Goal: Task Accomplishment & Management: Manage account settings

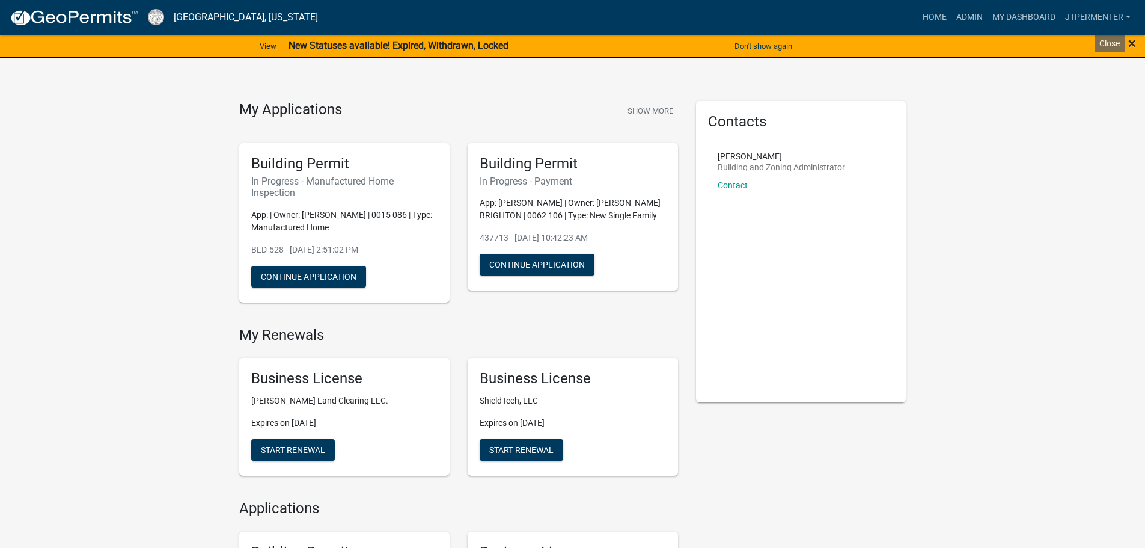
click at [1134, 48] on span "×" at bounding box center [1132, 43] width 8 height 17
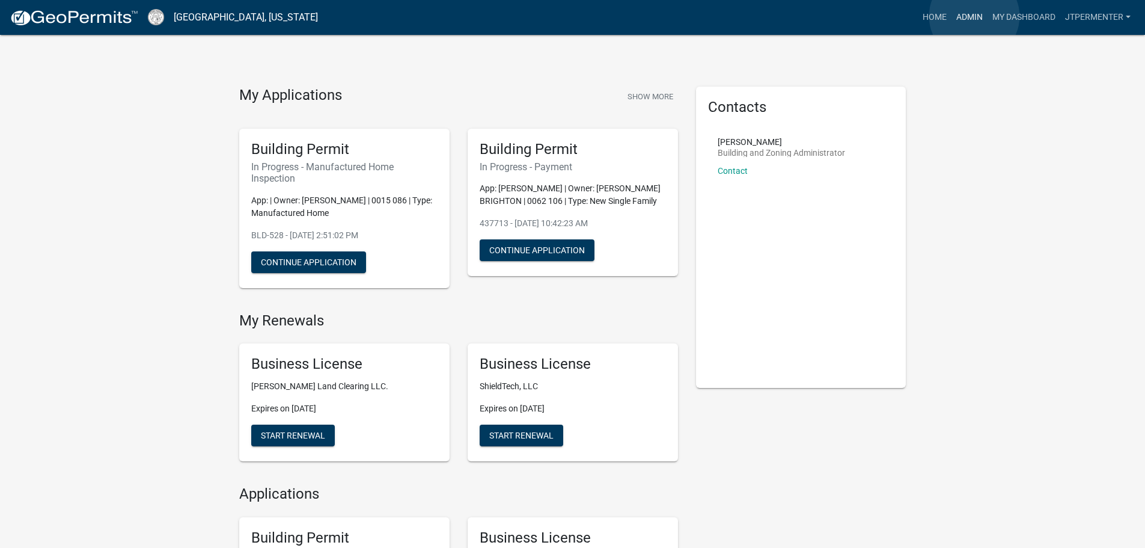
click at [974, 16] on link "Admin" at bounding box center [970, 17] width 36 height 23
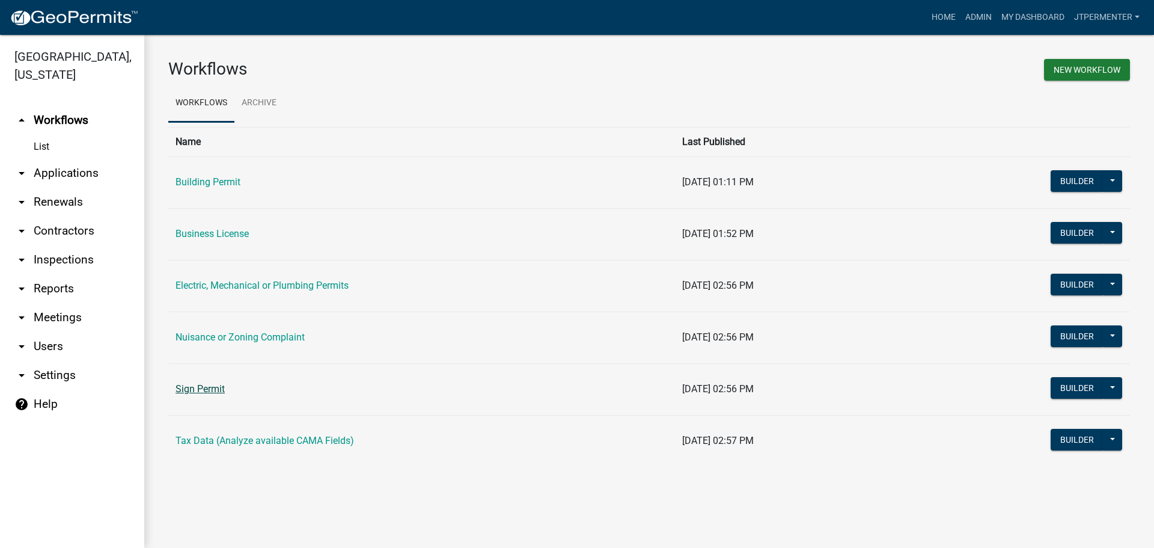
click at [206, 390] on link "Sign Permit" at bounding box center [200, 388] width 49 height 11
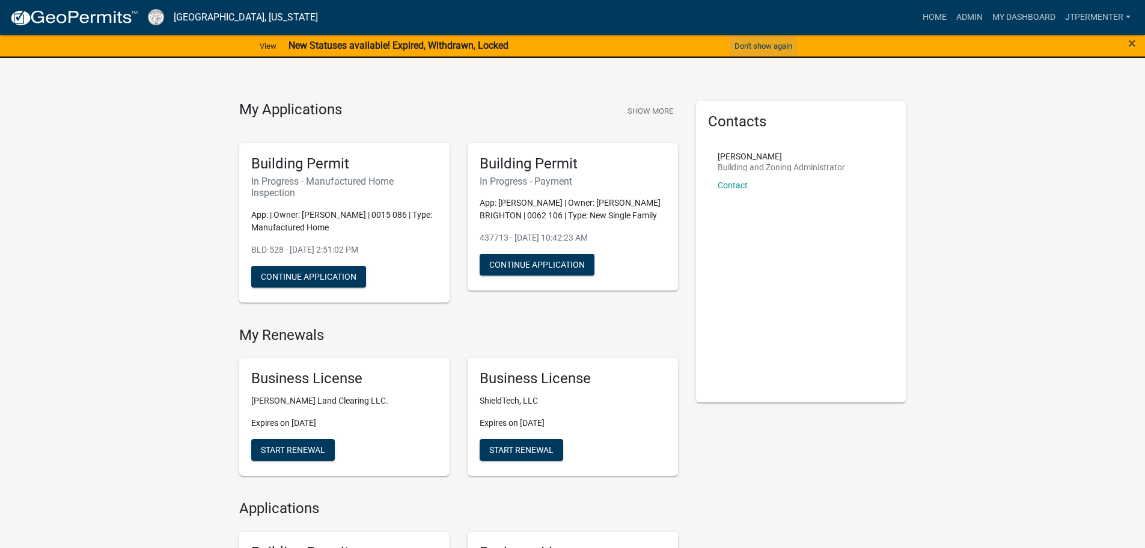
click at [754, 46] on button "Don't show again" at bounding box center [763, 46] width 67 height 20
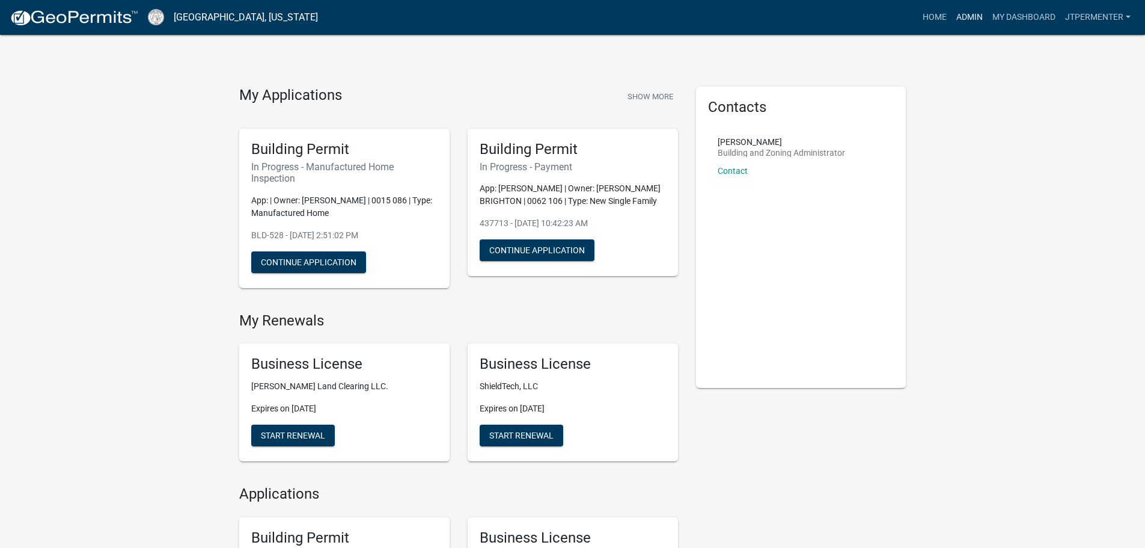
click at [967, 18] on link "Admin" at bounding box center [970, 17] width 36 height 23
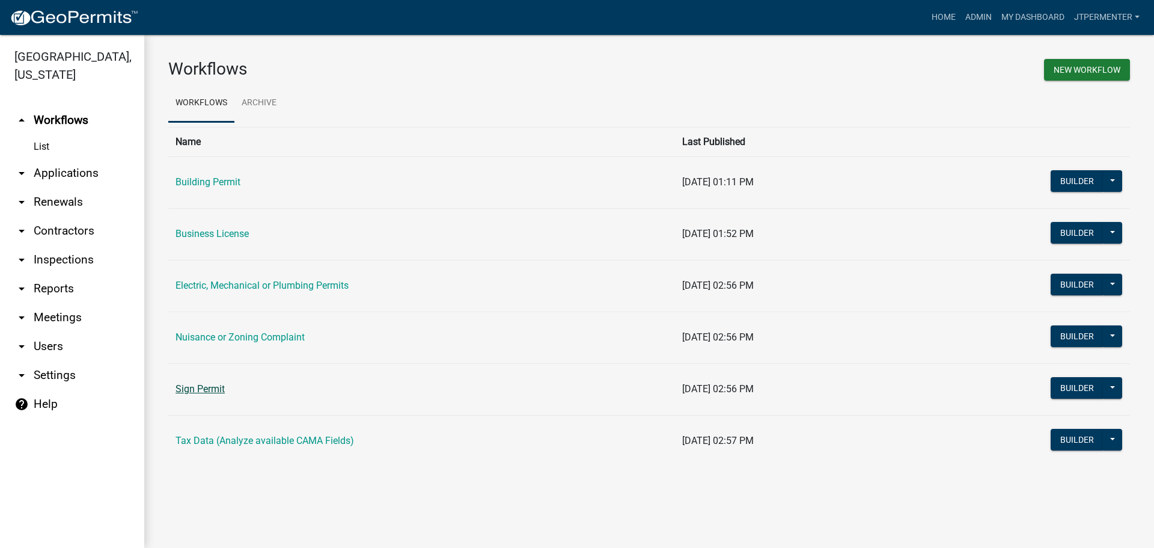
click at [205, 390] on link "Sign Permit" at bounding box center [200, 388] width 49 height 11
click at [227, 234] on link "Business License" at bounding box center [212, 233] width 73 height 11
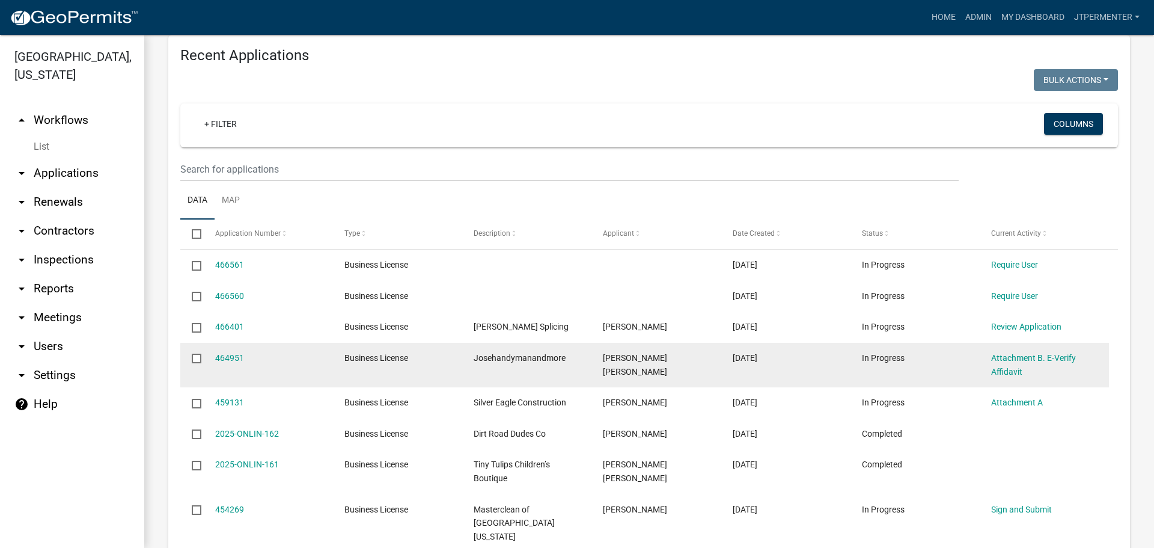
scroll to position [164, 0]
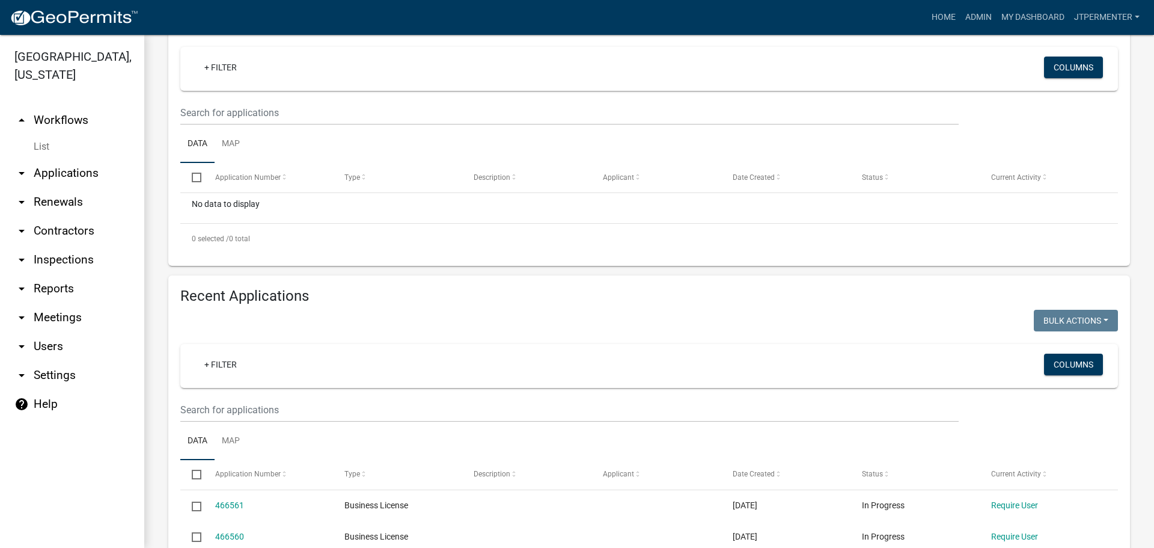
click at [213, 236] on span "0 selected /" at bounding box center [210, 238] width 37 height 8
click at [223, 207] on div "No data to display" at bounding box center [649, 208] width 938 height 30
click at [219, 61] on link "+ Filter" at bounding box center [221, 68] width 52 height 22
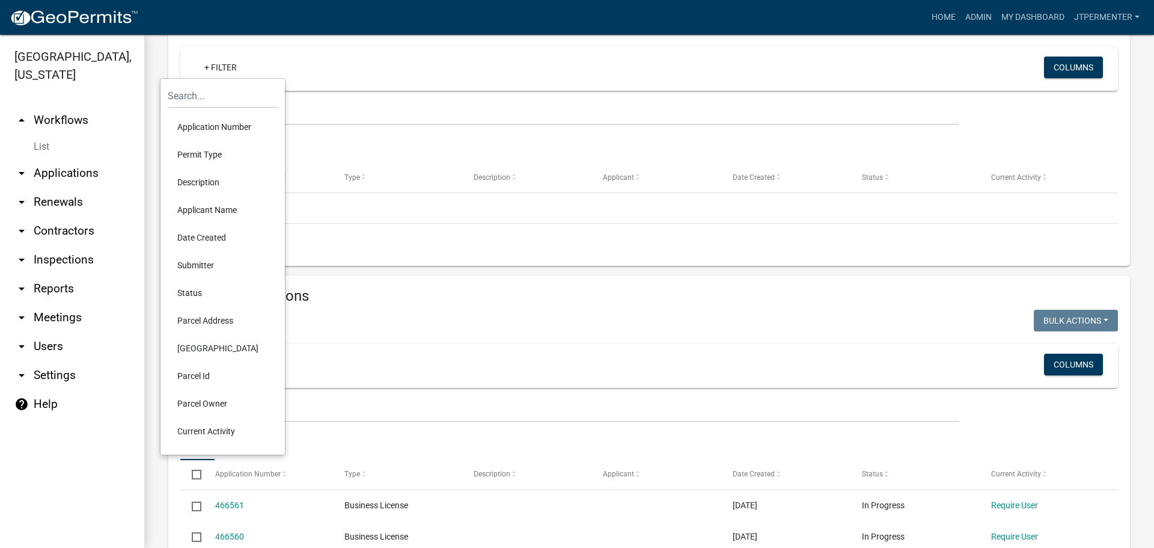
click at [210, 203] on li "Applicant Name" at bounding box center [223, 210] width 110 height 28
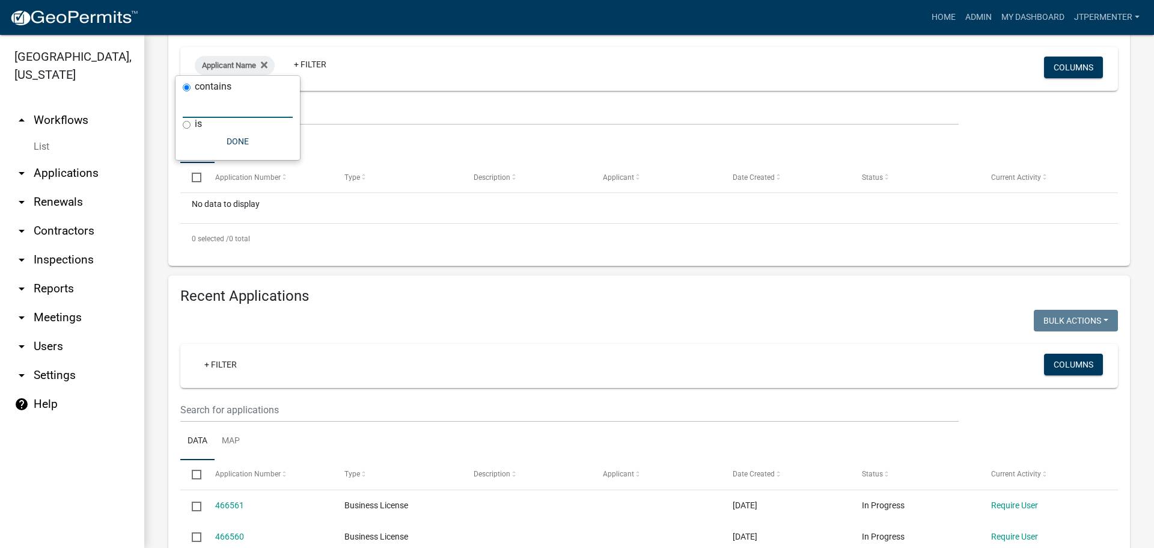
click at [195, 105] on input "text" at bounding box center [238, 105] width 110 height 25
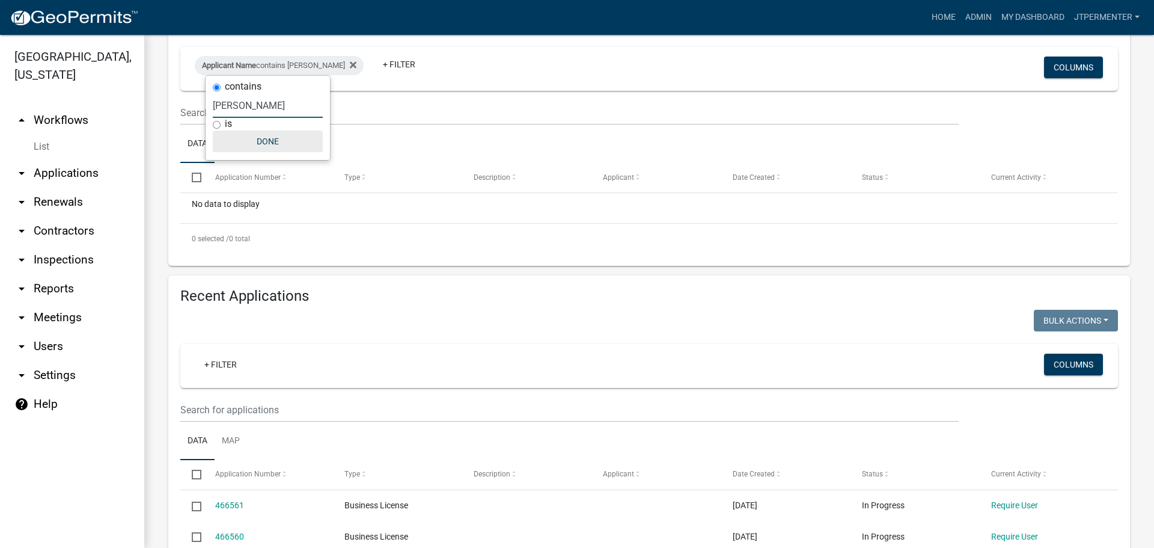
type input "[PERSON_NAME]"
click at [263, 142] on button "Done" at bounding box center [268, 141] width 110 height 22
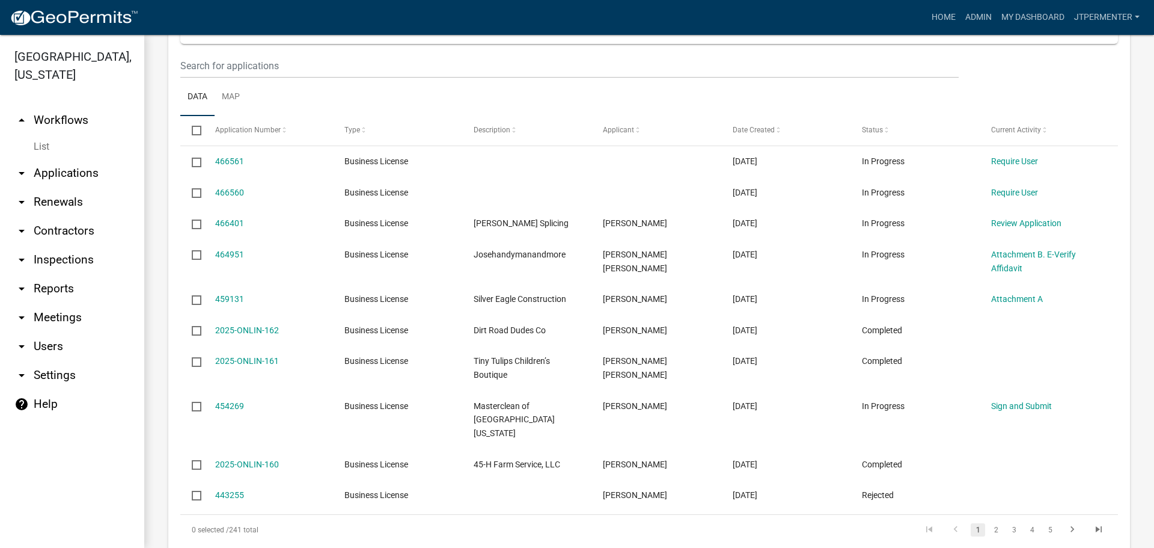
scroll to position [524, 0]
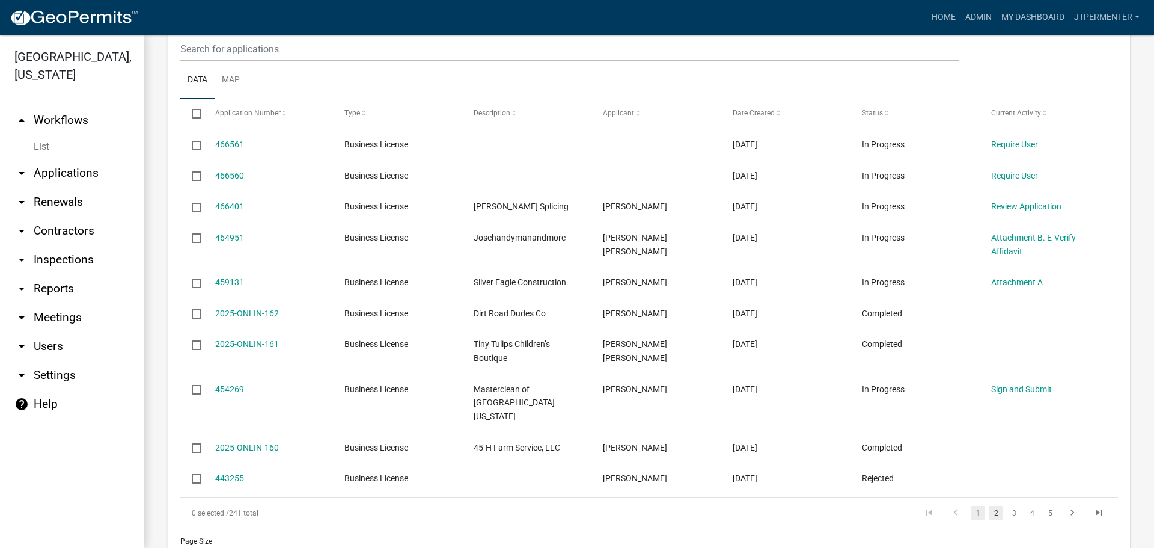
click at [992, 506] on link "2" at bounding box center [996, 512] width 14 height 13
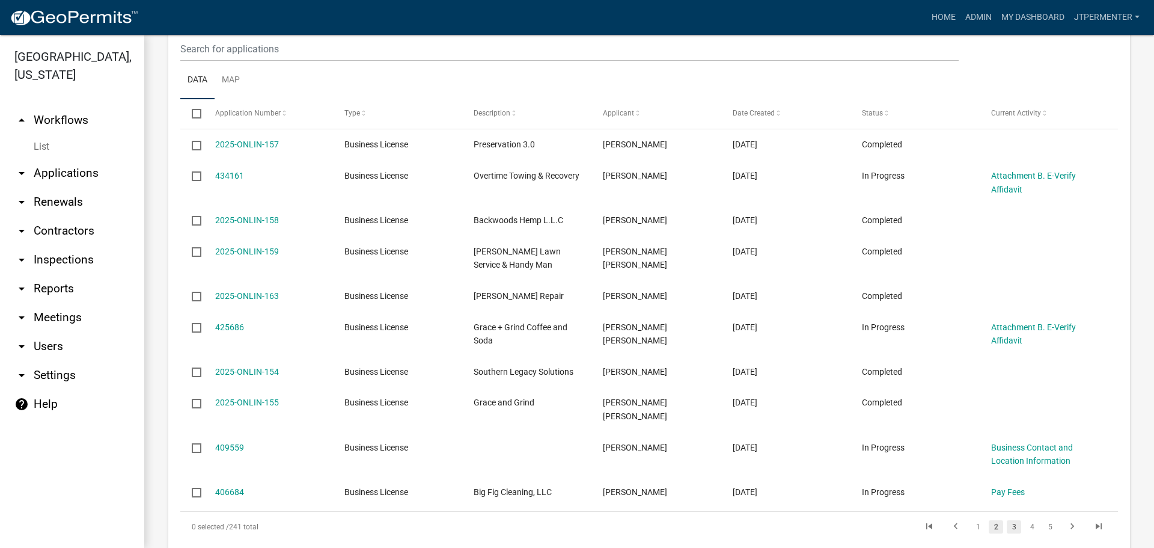
click at [1007, 520] on link "3" at bounding box center [1014, 526] width 14 height 13
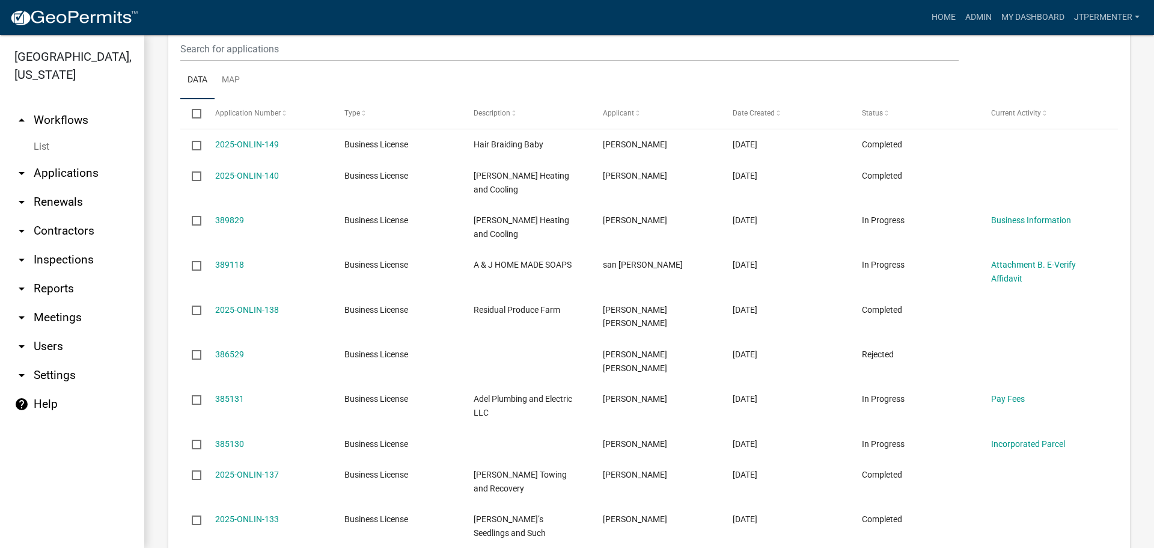
click at [69, 159] on link "arrow_drop_down Applications" at bounding box center [72, 173] width 144 height 29
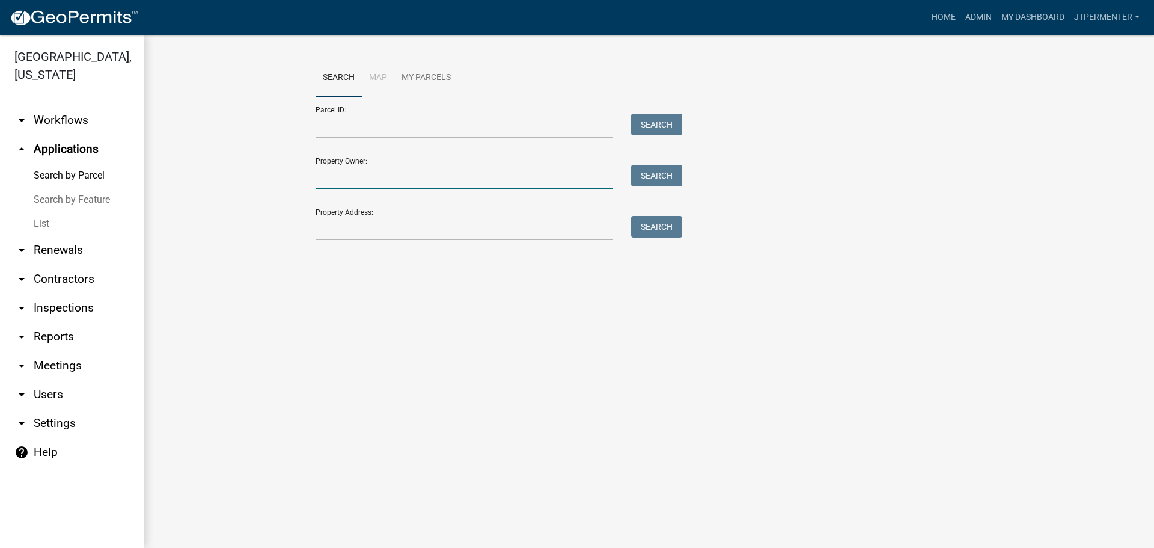
click at [337, 177] on input "Property Owner:" at bounding box center [465, 177] width 298 height 25
type input "[PERSON_NAME]"
click at [650, 182] on button "Search" at bounding box center [656, 176] width 51 height 22
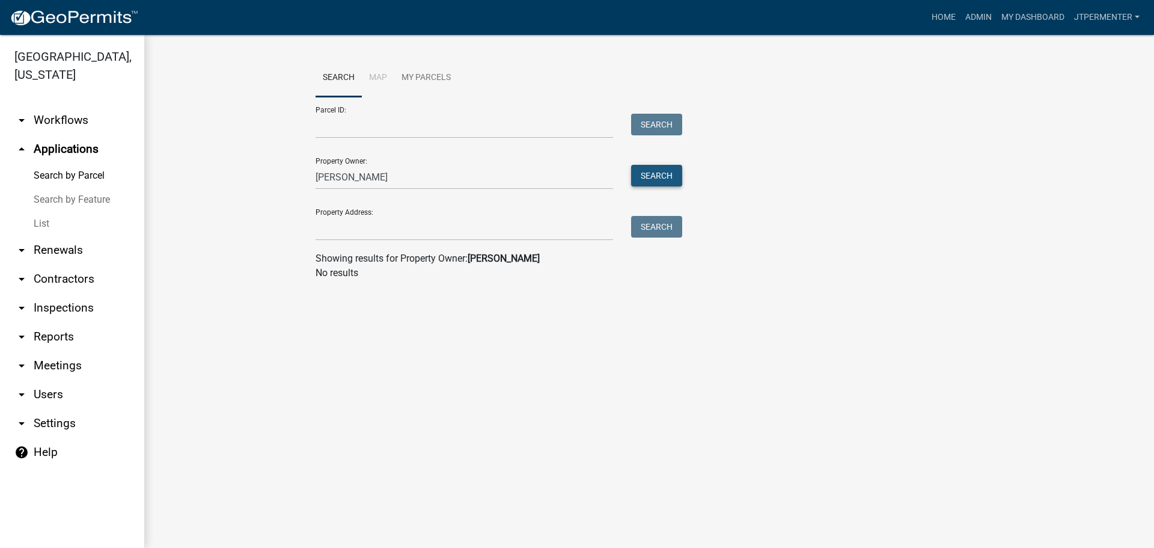
click at [655, 173] on button "Search" at bounding box center [656, 176] width 51 height 22
click at [316, 174] on div "[PERSON_NAME]" at bounding box center [465, 177] width 316 height 25
click at [322, 224] on input "Property Address:" at bounding box center [465, 228] width 298 height 25
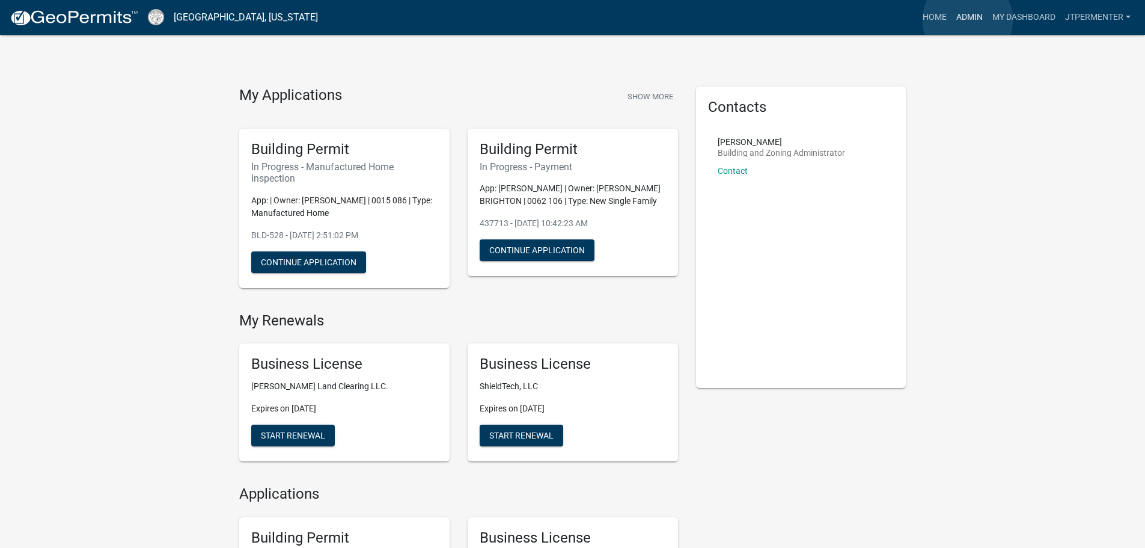
click at [968, 20] on link "Admin" at bounding box center [970, 17] width 36 height 23
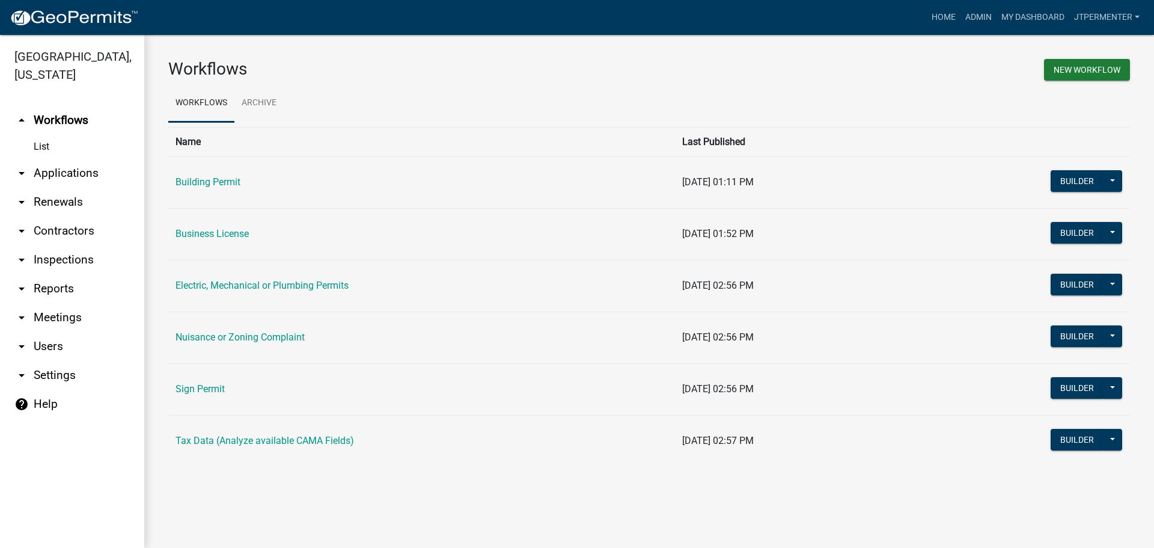
click at [66, 159] on link "arrow_drop_down Applications" at bounding box center [72, 173] width 144 height 29
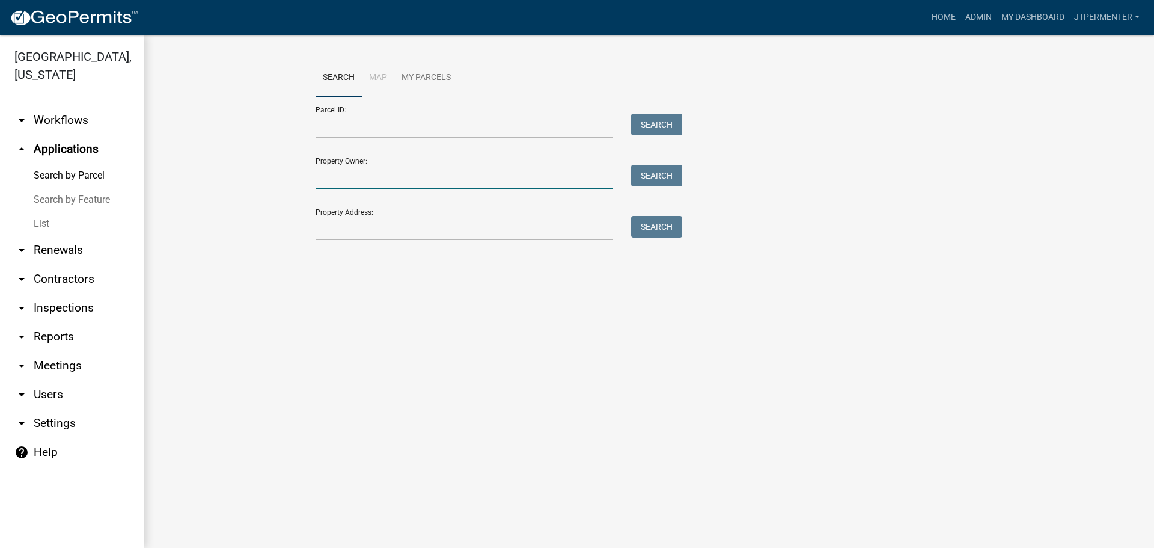
click at [333, 180] on input "Property Owner:" at bounding box center [465, 177] width 298 height 25
click at [339, 132] on input "Parcel ID:" at bounding box center [465, 126] width 298 height 25
click at [370, 227] on input "Property Address:" at bounding box center [465, 228] width 298 height 25
type input "1"
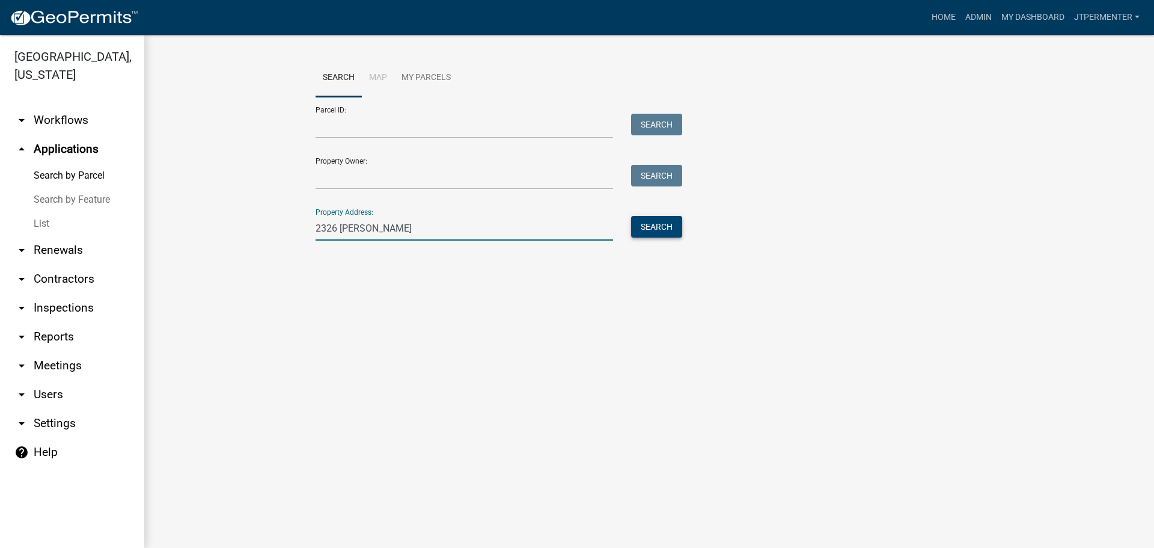
type input "2326 guy coppage"
click at [652, 226] on button "Search" at bounding box center [656, 227] width 51 height 22
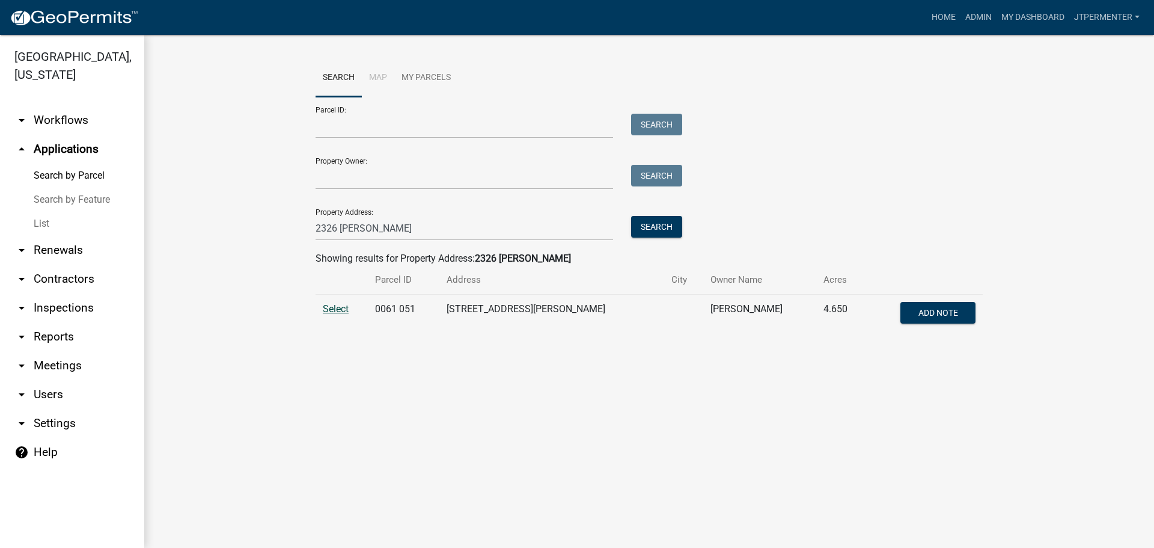
click at [340, 310] on span "Select" at bounding box center [336, 308] width 26 height 11
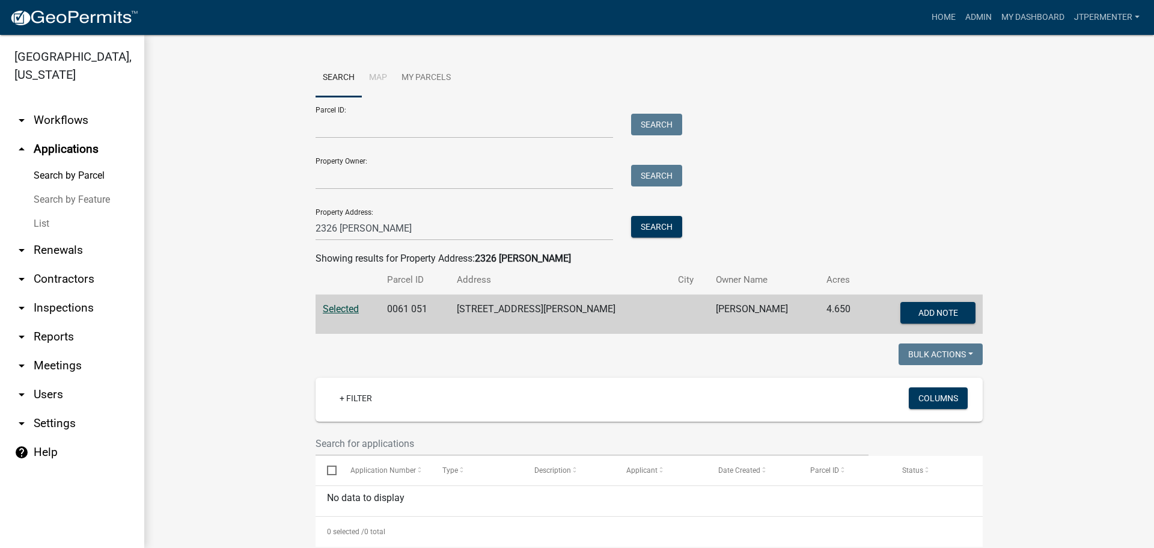
scroll to position [23, 0]
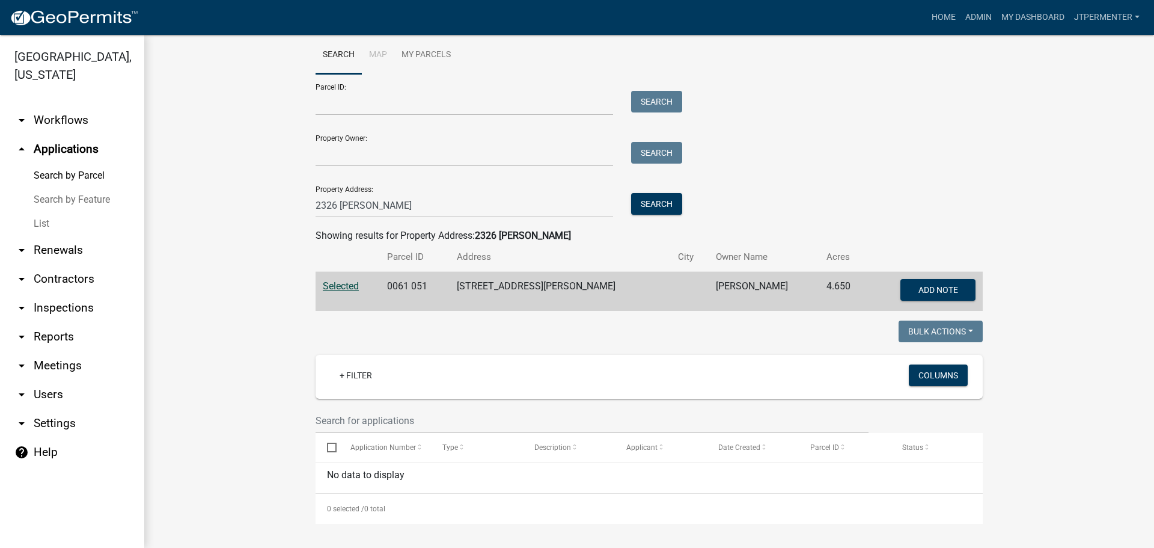
click at [73, 135] on link "arrow_drop_up Applications" at bounding box center [72, 149] width 144 height 29
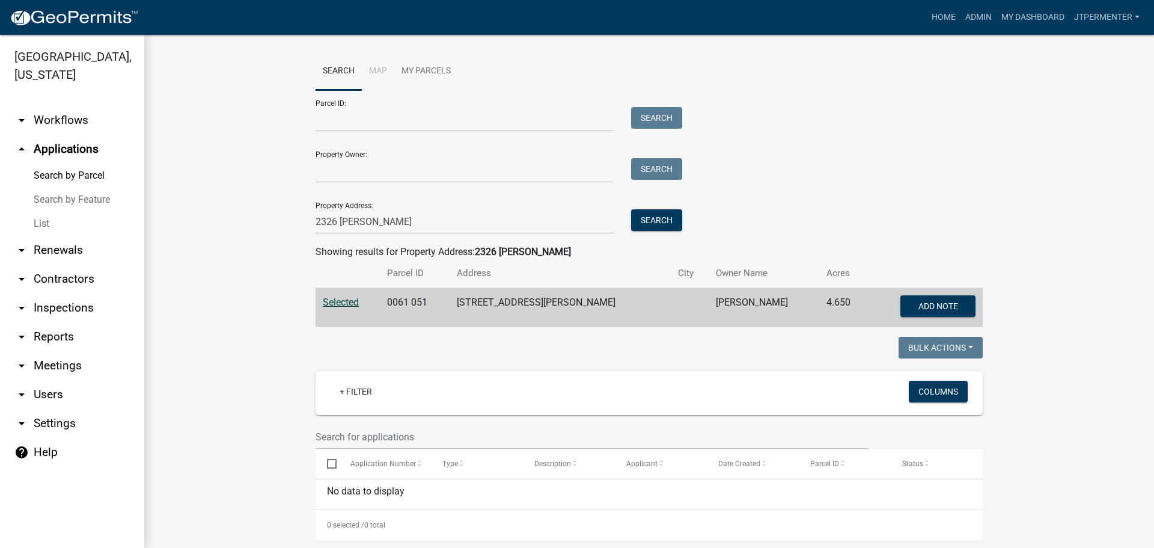
scroll to position [0, 0]
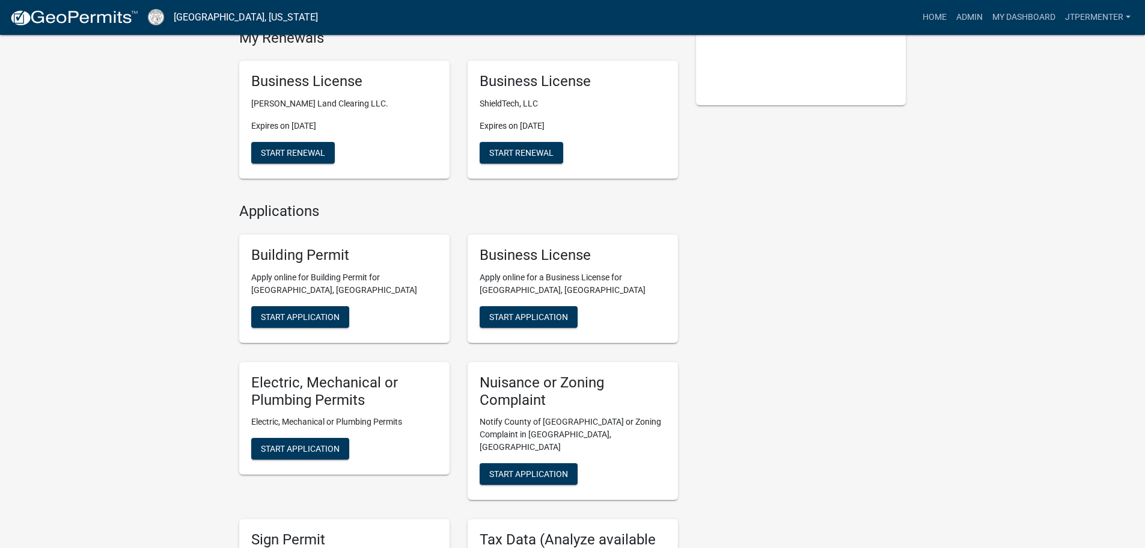
scroll to position [180, 0]
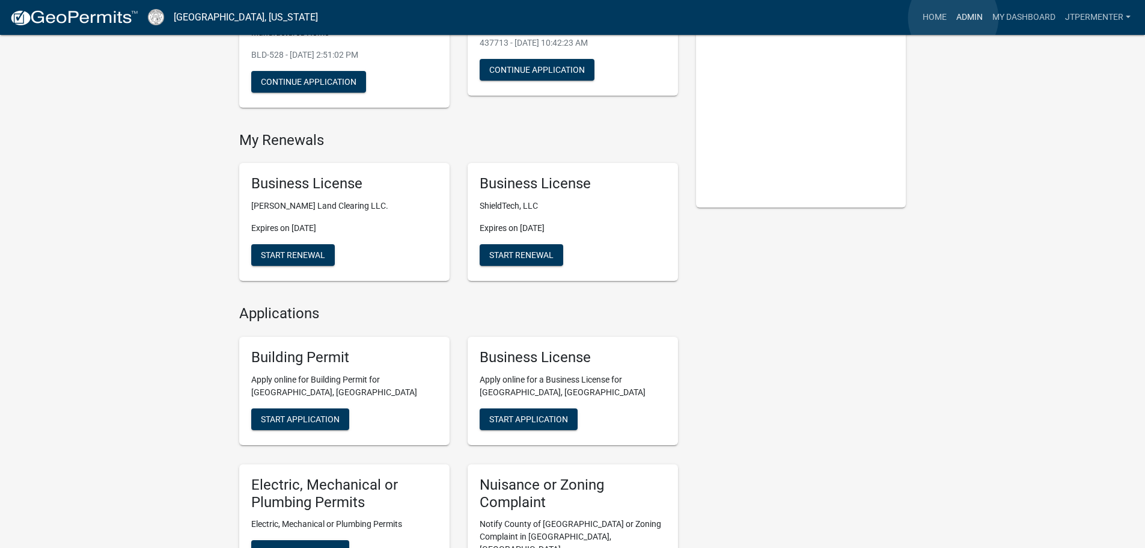
click at [953, 18] on link "Admin" at bounding box center [970, 17] width 36 height 23
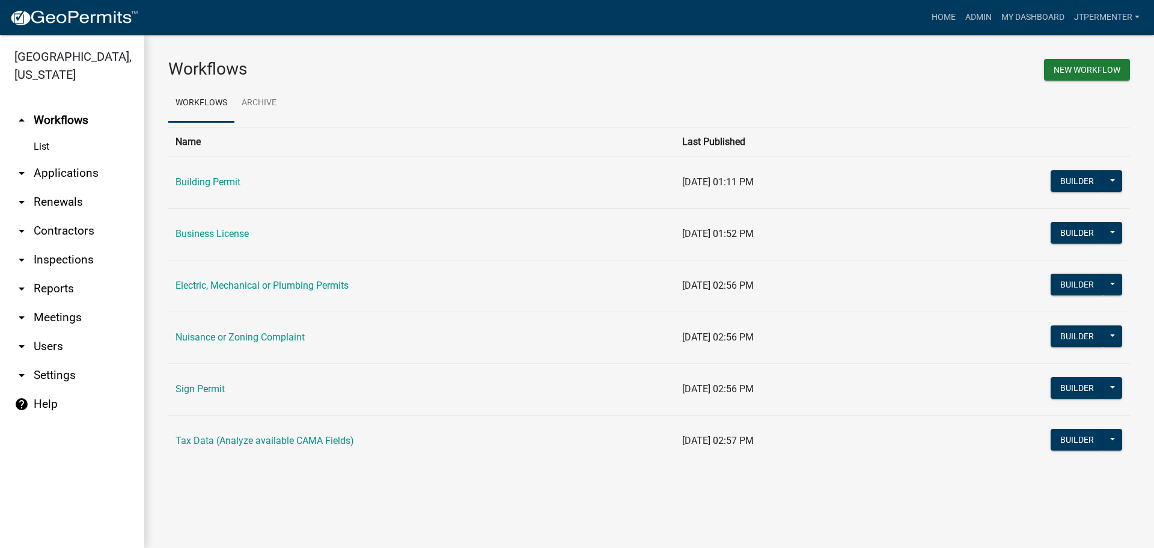
click at [233, 225] on td "Business License" at bounding box center [421, 234] width 507 height 52
click at [233, 228] on link "Business License" at bounding box center [212, 233] width 73 height 11
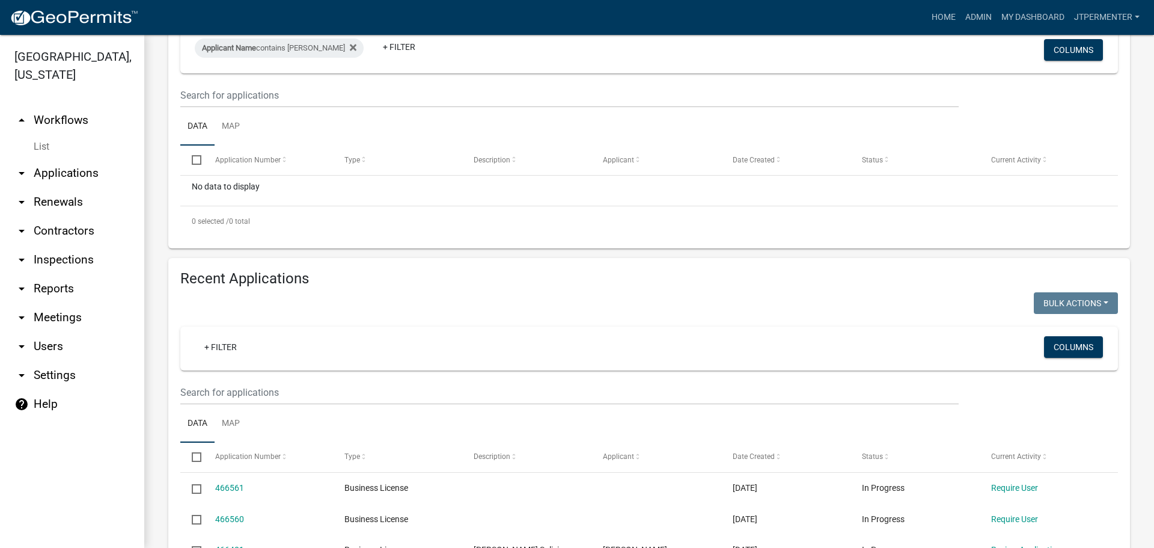
scroll to position [301, 0]
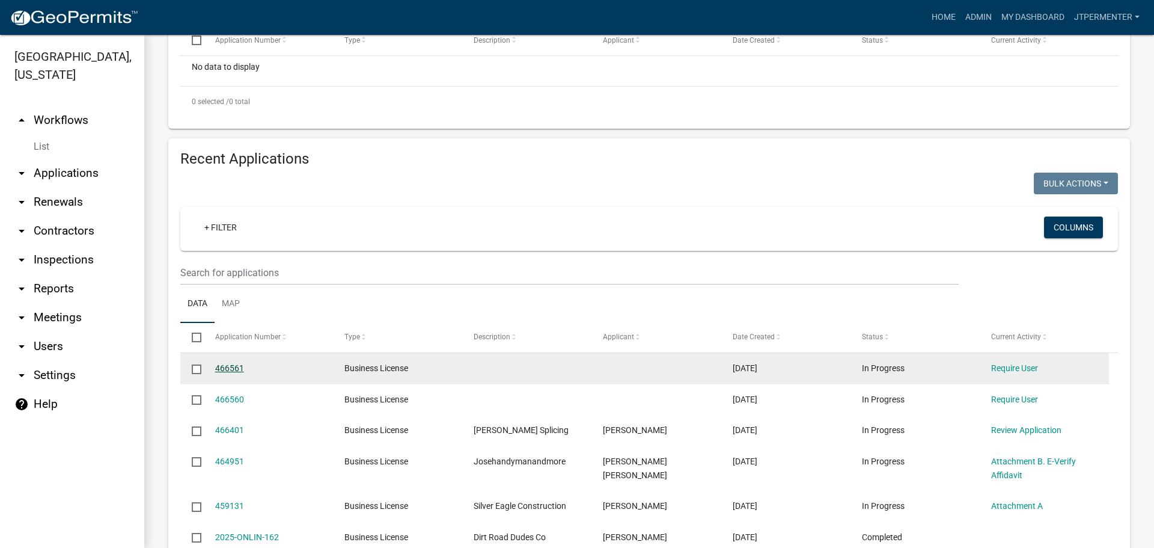
click at [218, 363] on link "466561" at bounding box center [229, 368] width 29 height 10
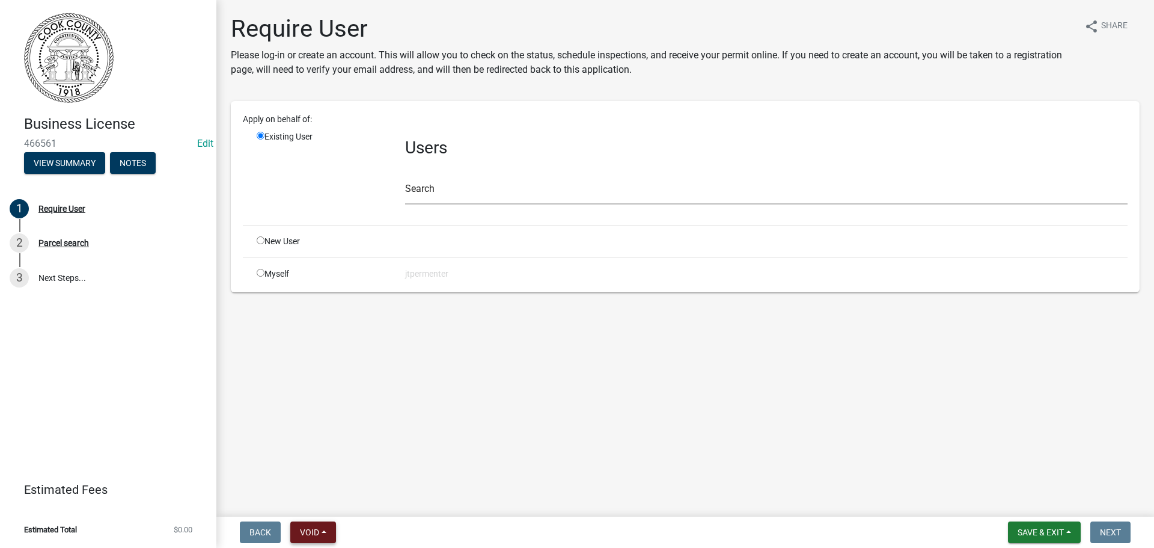
click at [319, 534] on span "Void" at bounding box center [309, 532] width 19 height 10
click at [320, 473] on button "Expire" at bounding box center [338, 471] width 96 height 29
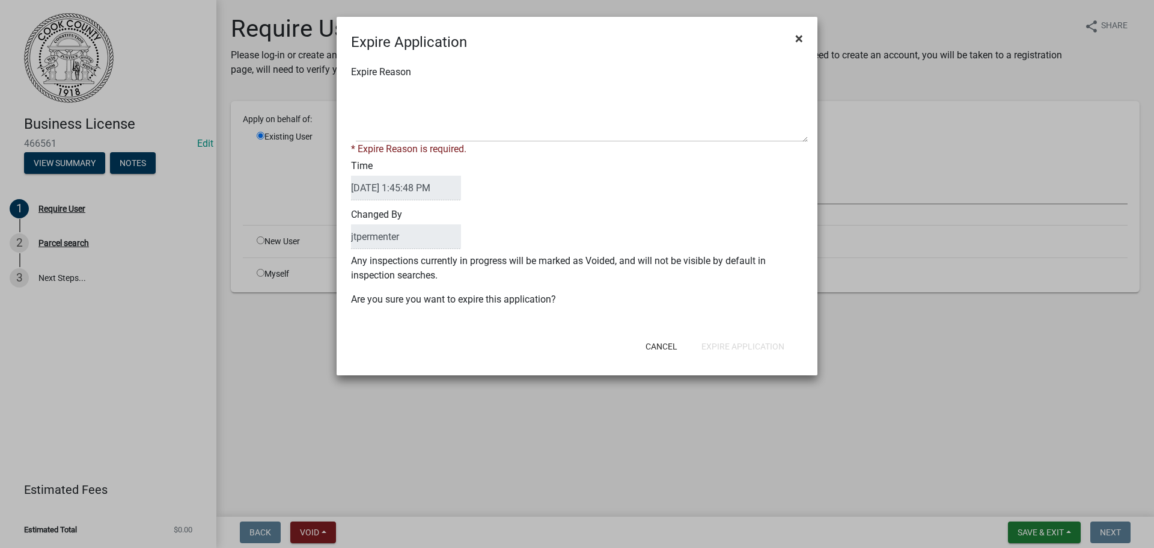
click at [798, 40] on span "×" at bounding box center [799, 38] width 8 height 17
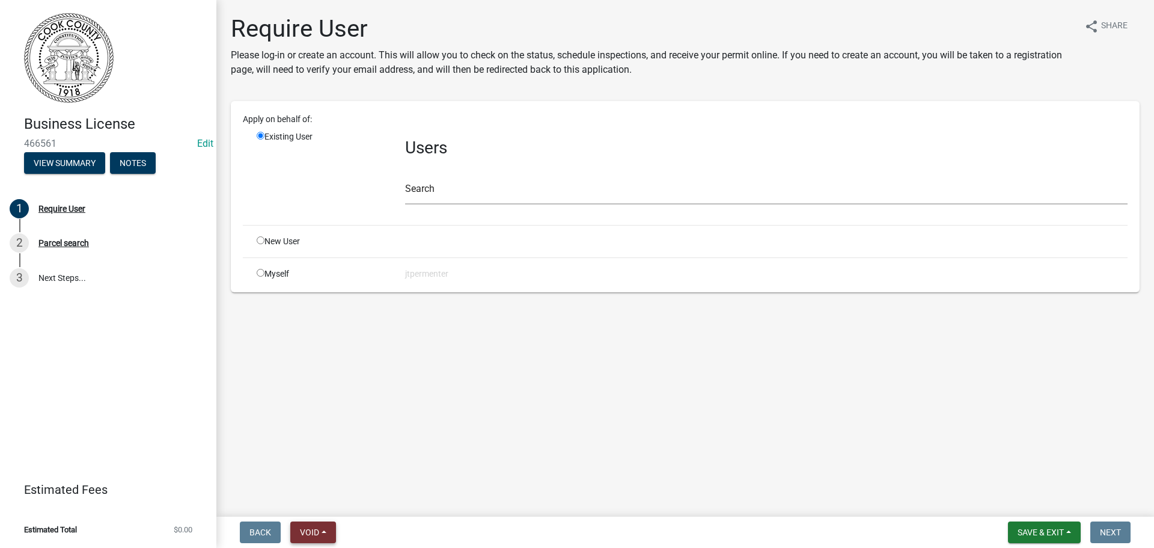
click at [310, 522] on button "Void" at bounding box center [313, 532] width 46 height 22
click at [323, 531] on button "Void" at bounding box center [313, 532] width 46 height 22
click at [312, 492] on button "Void" at bounding box center [338, 500] width 96 height 29
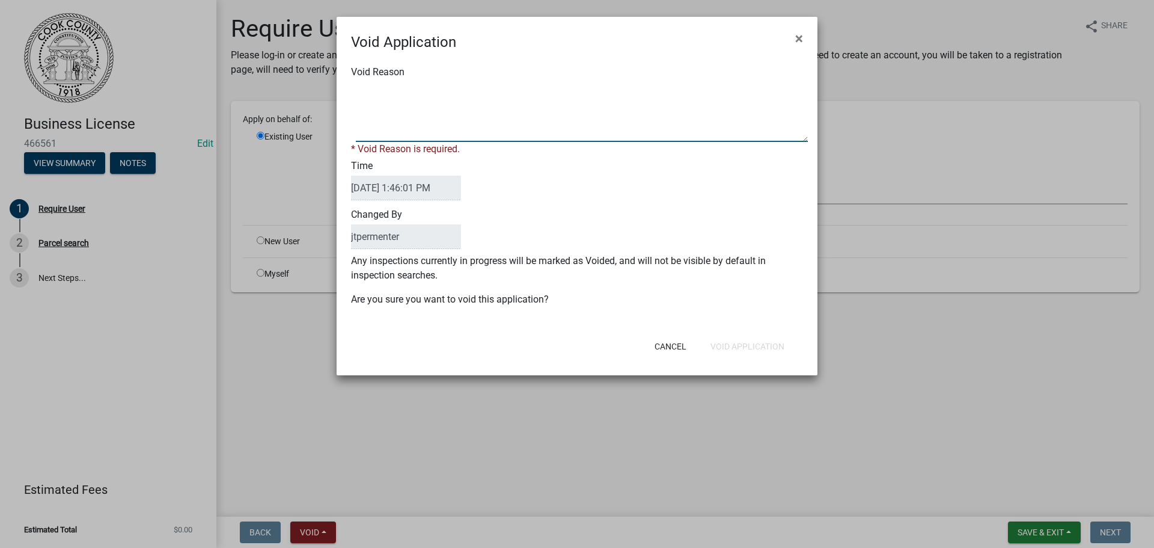
click at [377, 136] on textarea "Void Reason" at bounding box center [582, 112] width 452 height 60
type textarea "incomplete"
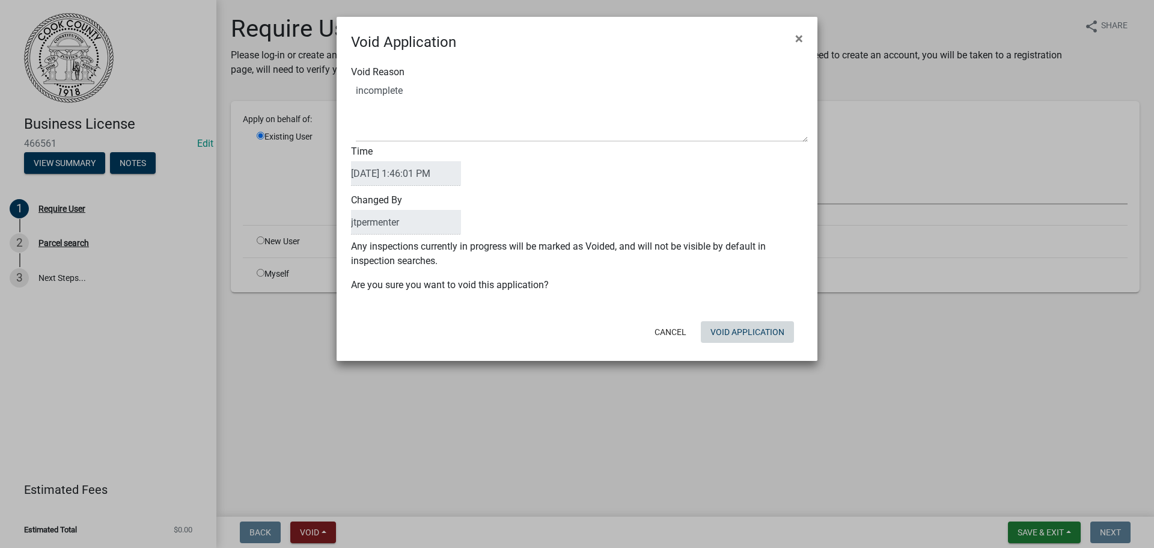
click at [731, 348] on form "Void Application × Void Reason Time 08/20/2025 1:46:01 PM Changed By jtpermente…" at bounding box center [577, 183] width 481 height 333
click at [749, 334] on button "Void Application" at bounding box center [747, 332] width 93 height 22
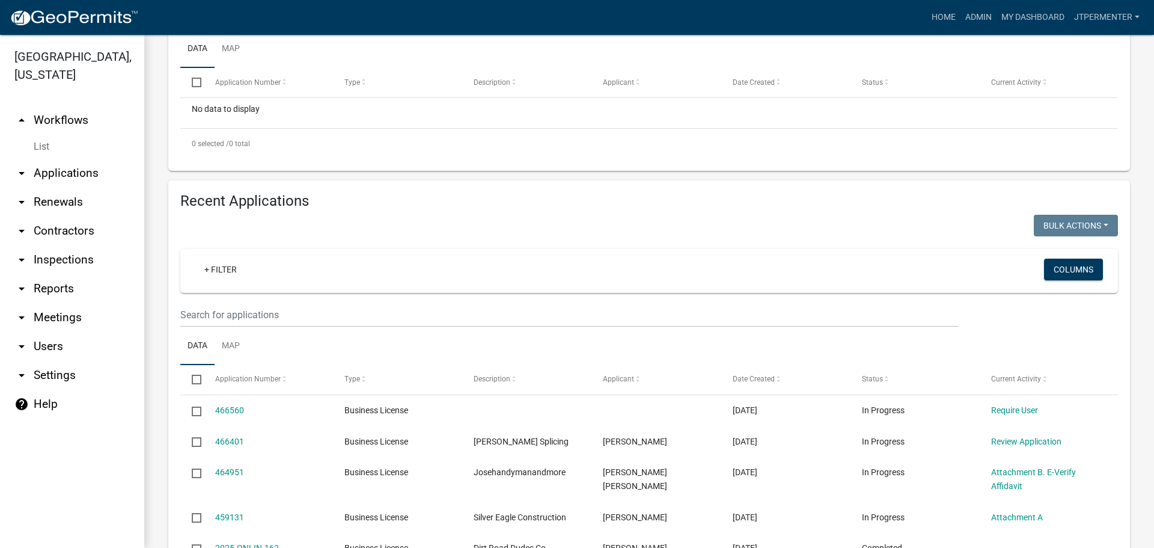
scroll to position [361, 0]
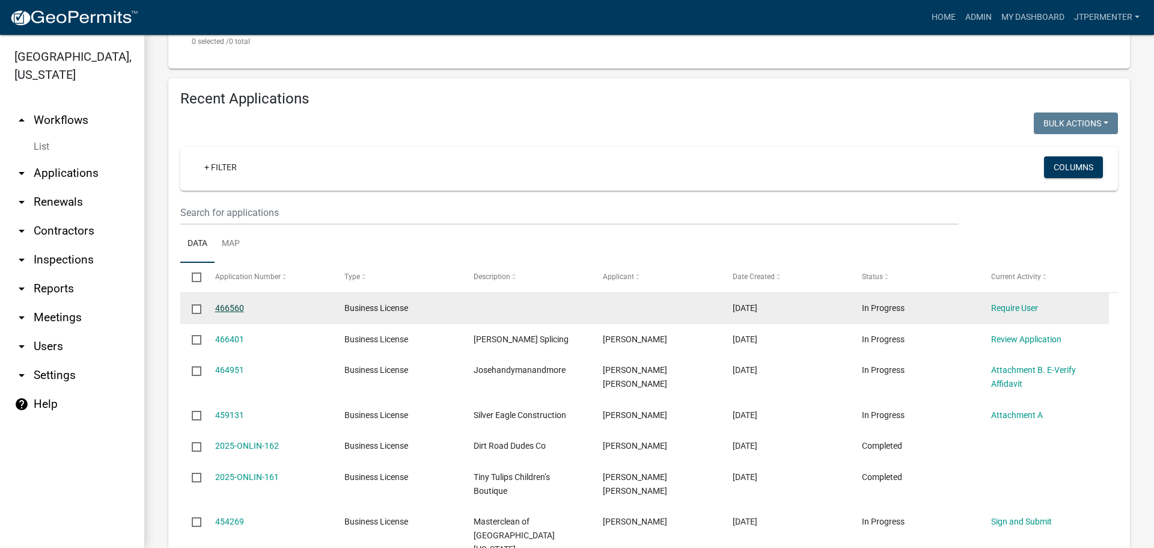
click at [234, 305] on link "466560" at bounding box center [229, 308] width 29 height 10
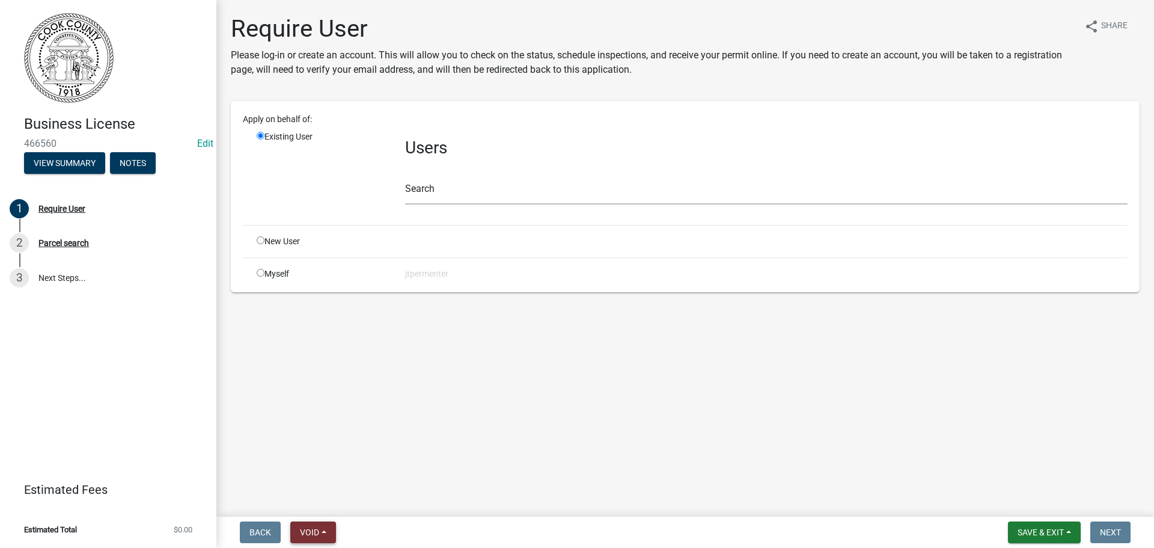
click at [326, 531] on button "Void" at bounding box center [313, 532] width 46 height 22
click at [319, 499] on button "Void" at bounding box center [338, 500] width 96 height 29
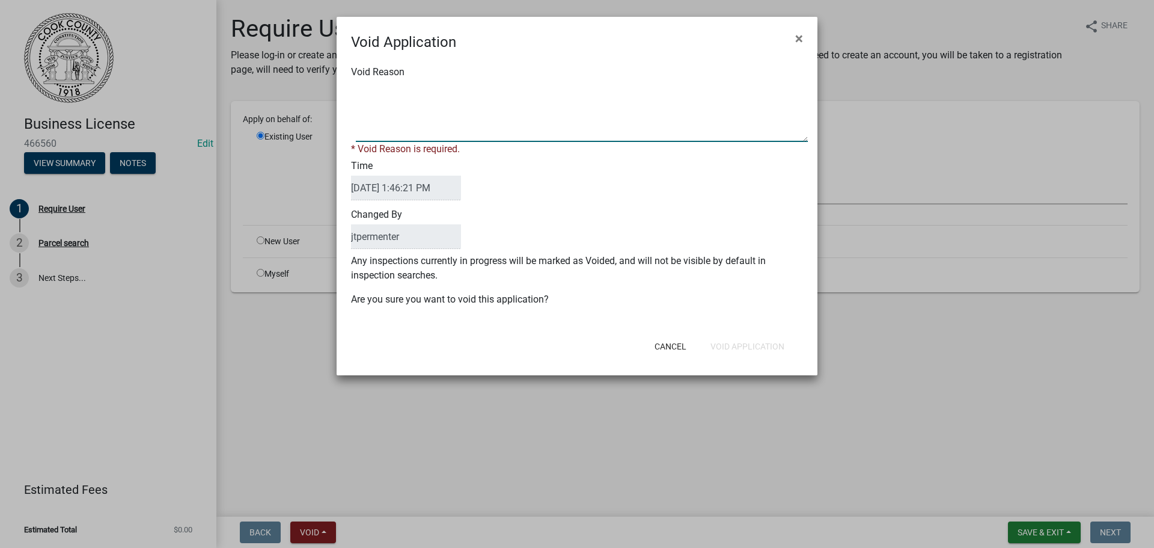
click at [382, 137] on textarea "Void Reason" at bounding box center [582, 112] width 452 height 60
type textarea "incomplete"
click at [759, 347] on form "Void Application × Void Reason * Void Reason is required. Time 08/20/2025 1:46:…" at bounding box center [577, 190] width 481 height 347
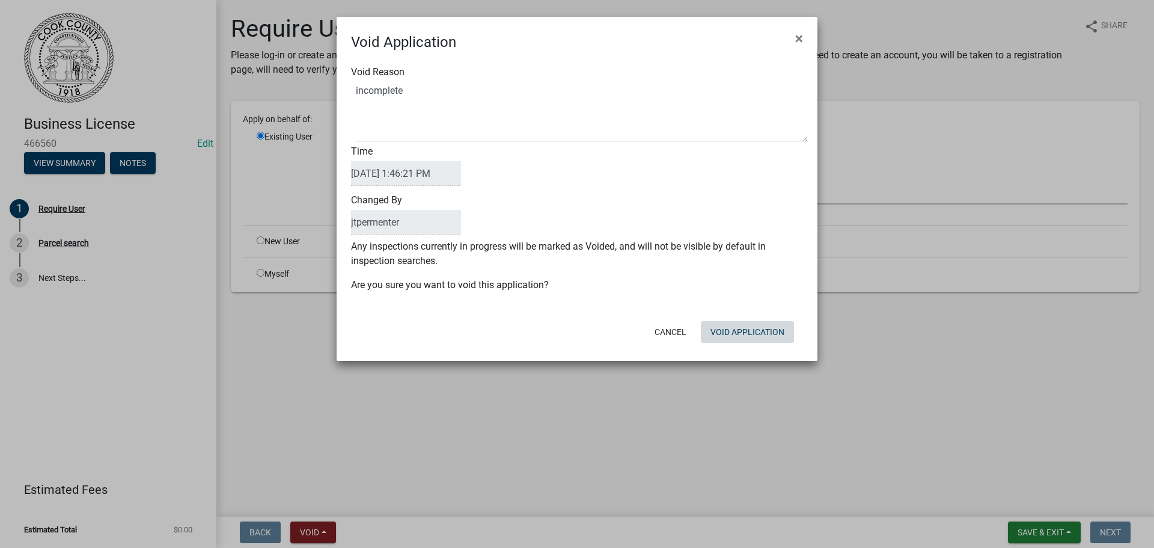
click at [759, 331] on button "Void Application" at bounding box center [747, 332] width 93 height 22
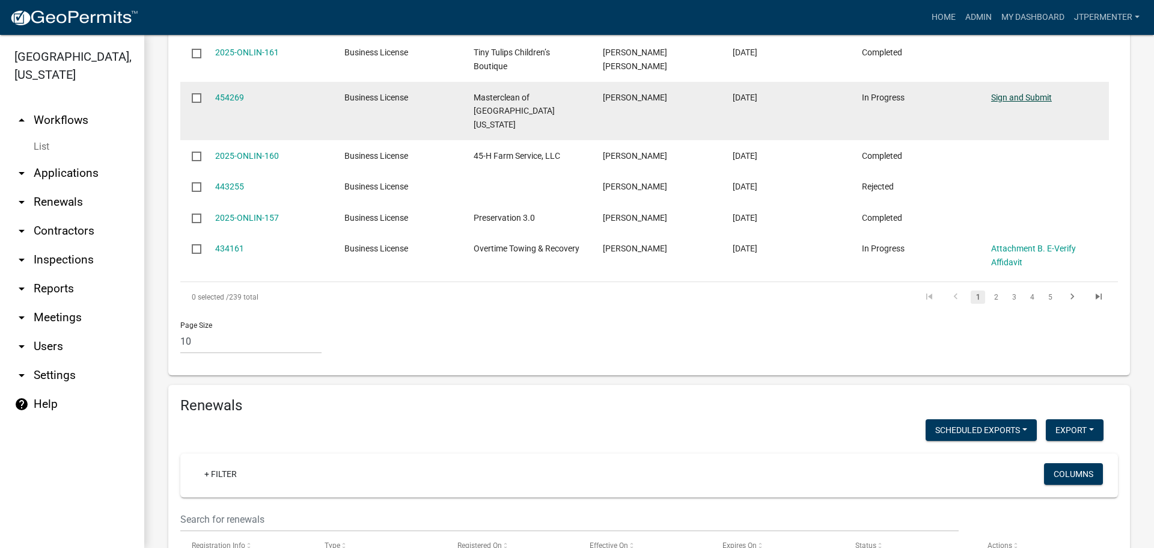
scroll to position [781, 0]
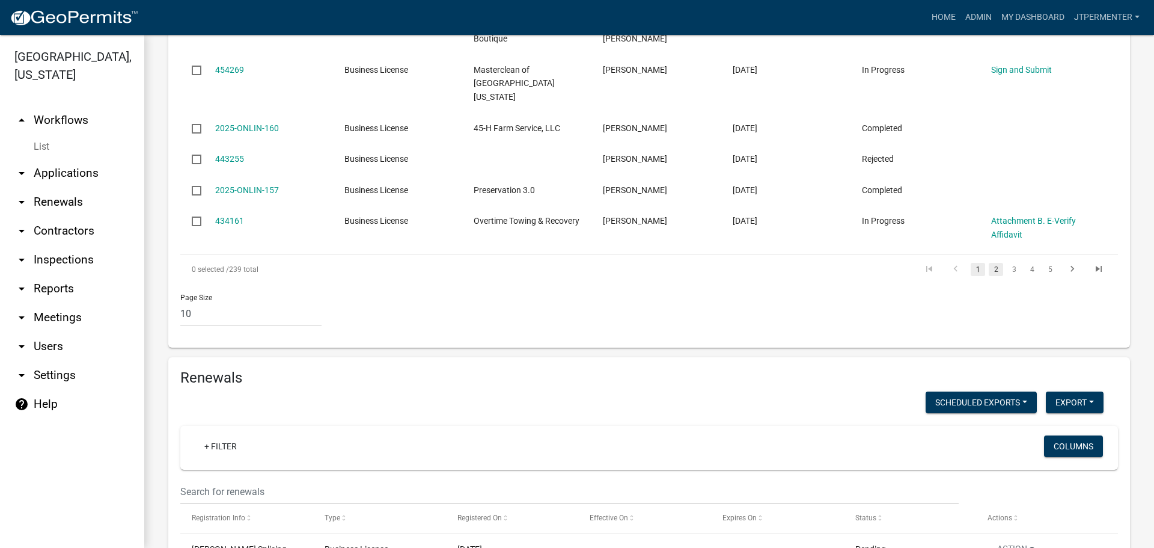
click at [989, 263] on link "2" at bounding box center [996, 269] width 14 height 13
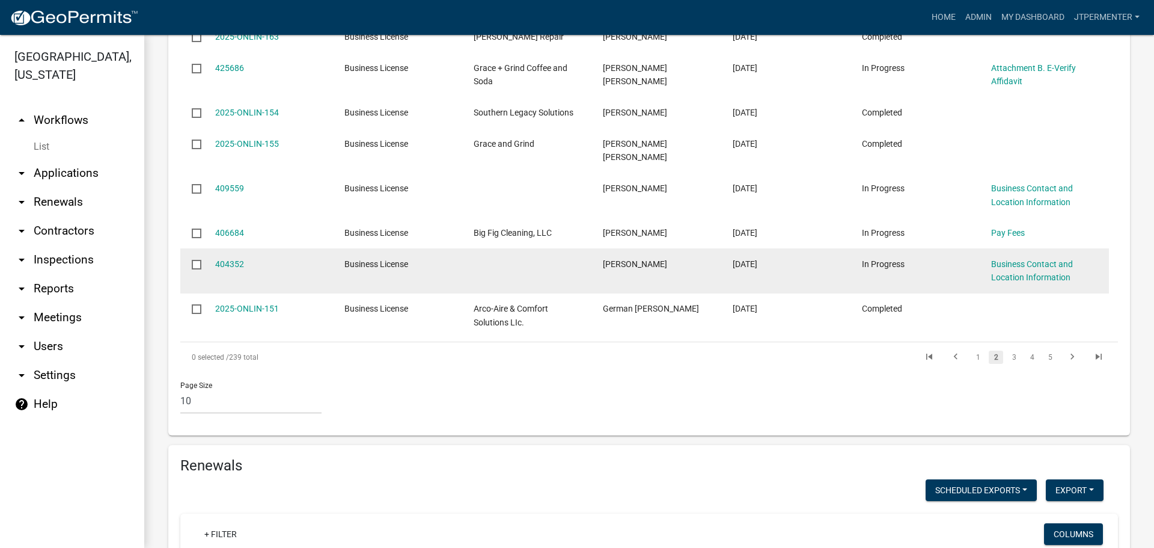
scroll to position [748, 0]
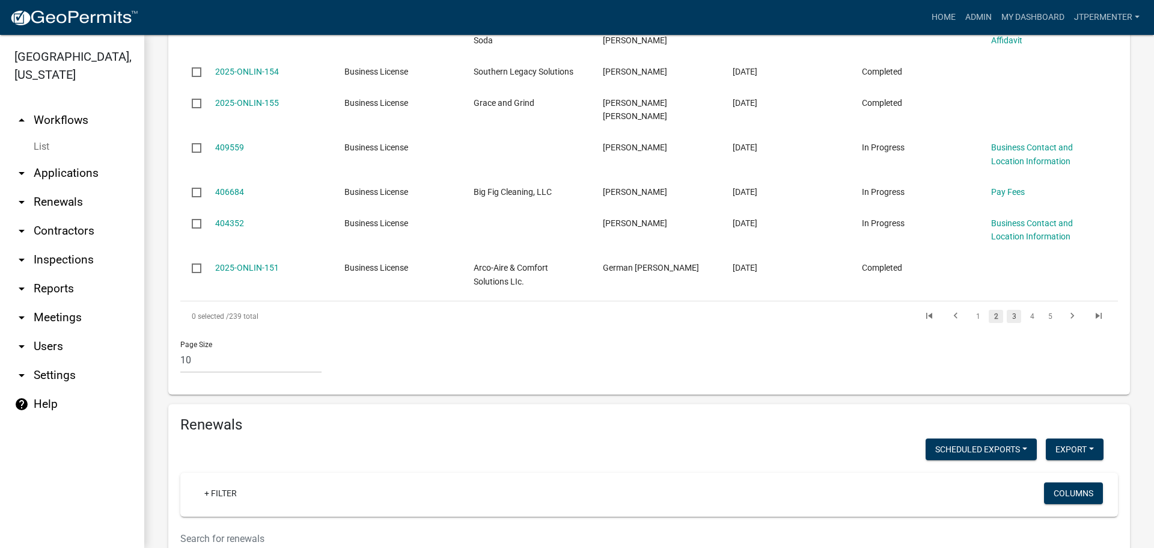
click at [1007, 310] on link "3" at bounding box center [1014, 316] width 14 height 13
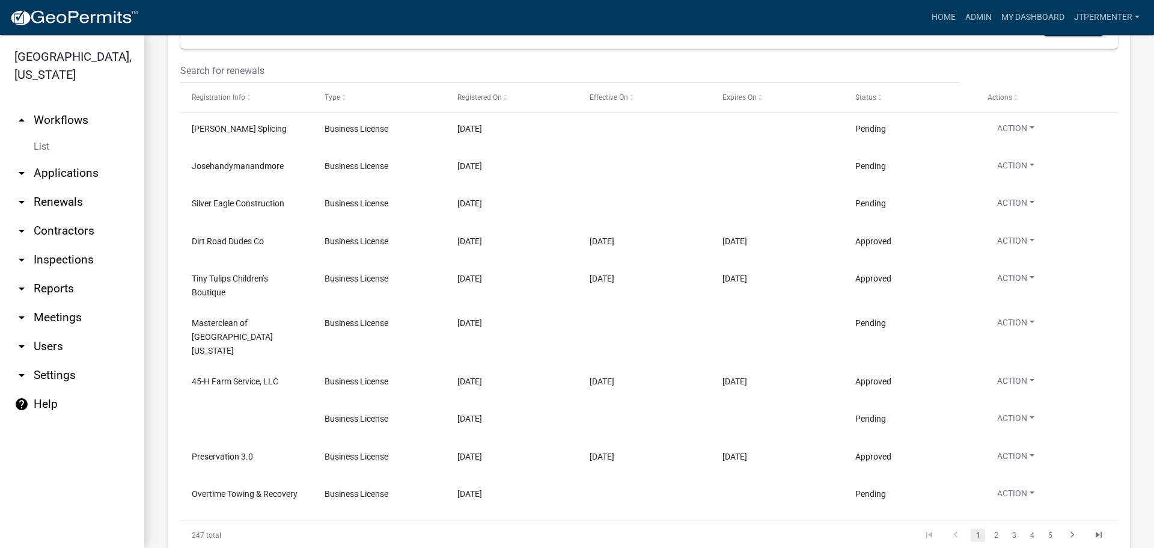
scroll to position [1232, 0]
click at [987, 522] on li "2" at bounding box center [996, 532] width 18 height 20
click at [989, 526] on link "2" at bounding box center [996, 532] width 14 height 13
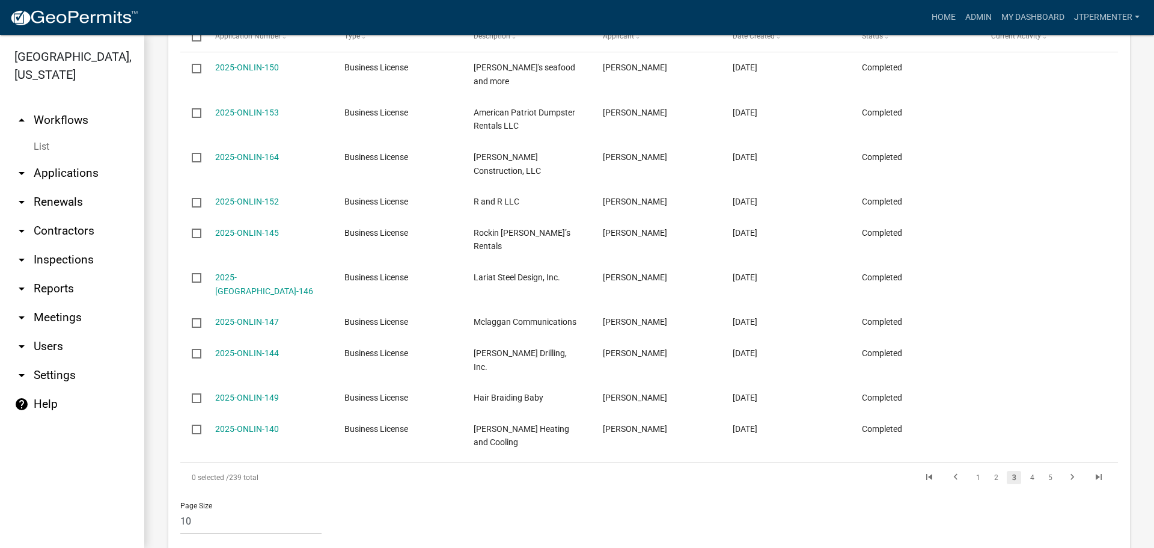
scroll to position [781, 0]
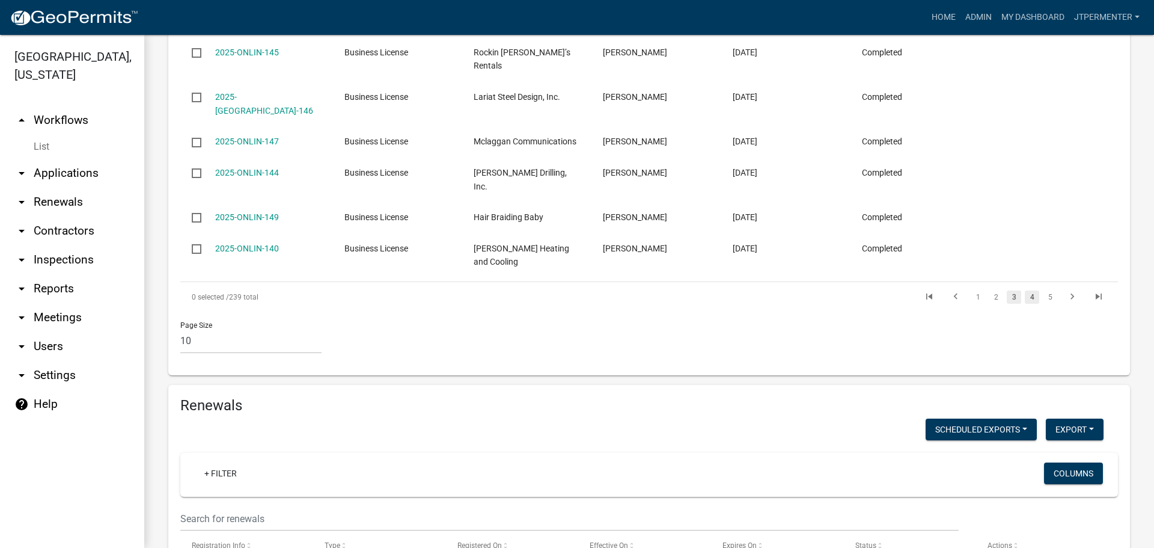
click at [1027, 290] on link "4" at bounding box center [1032, 296] width 14 height 13
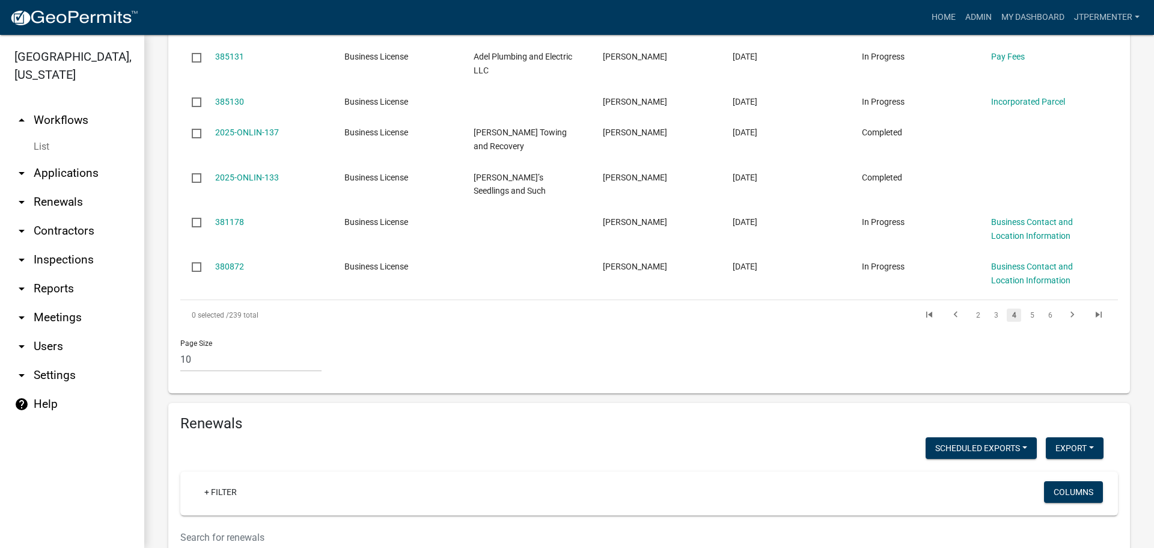
scroll to position [795, 0]
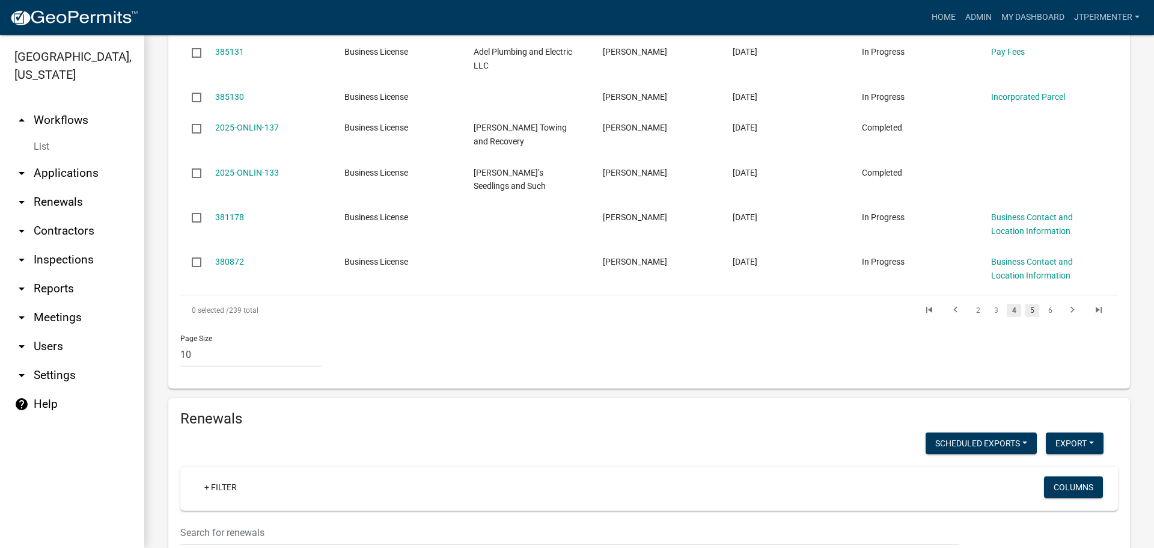
click at [1025, 304] on link "5" at bounding box center [1032, 310] width 14 height 13
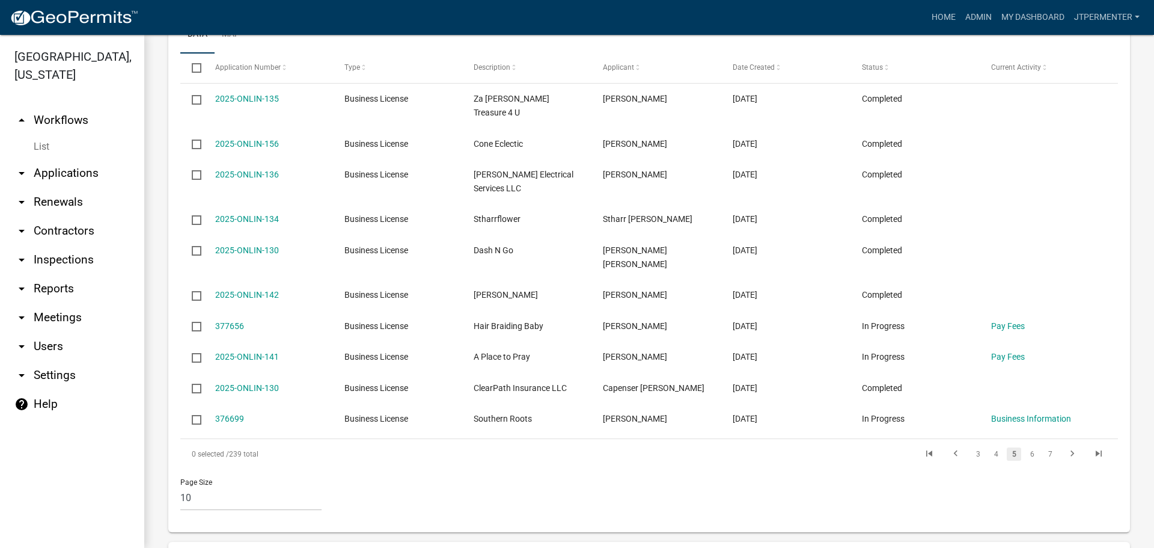
scroll to position [541, 0]
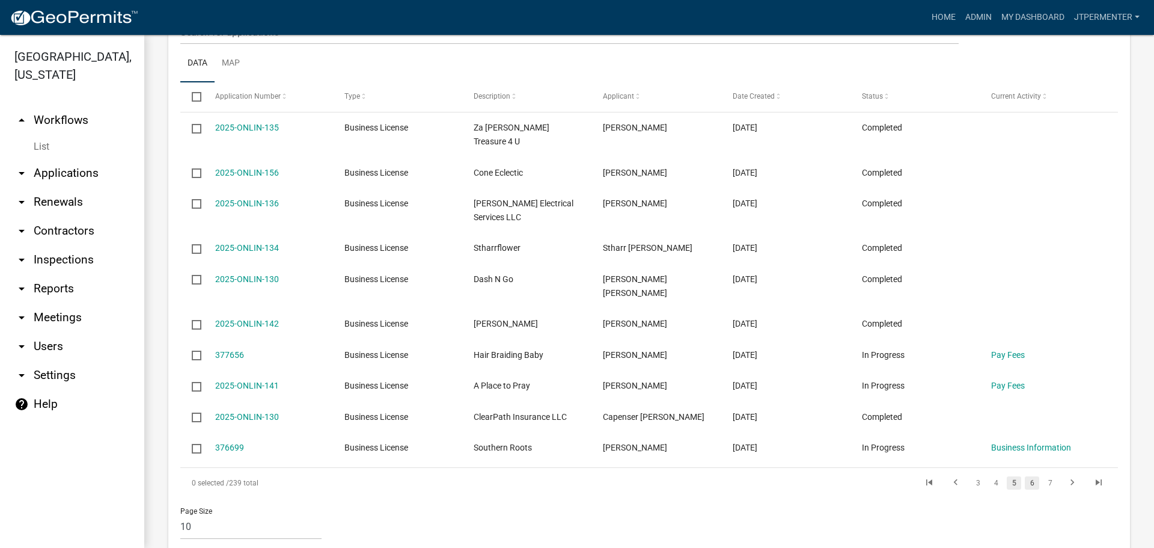
click at [1025, 476] on link "6" at bounding box center [1032, 482] width 14 height 13
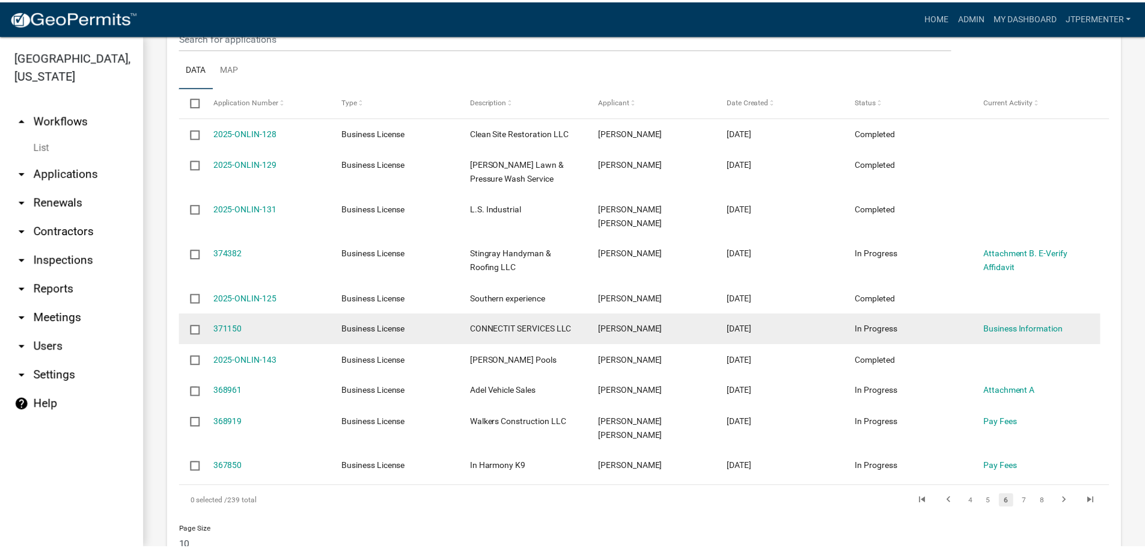
scroll to position [541, 0]
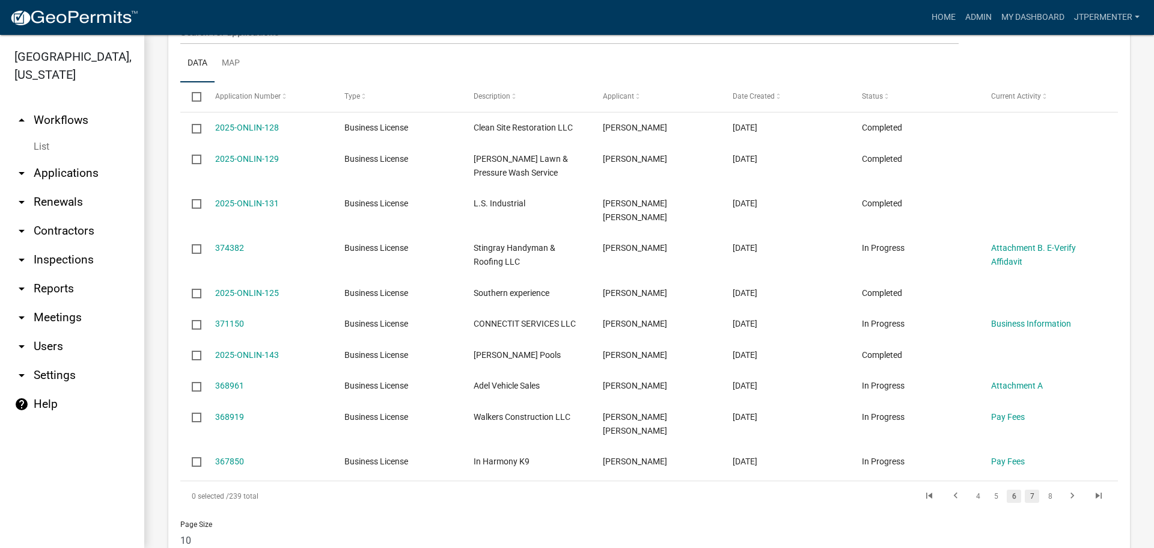
click at [1025, 489] on link "7" at bounding box center [1032, 495] width 14 height 13
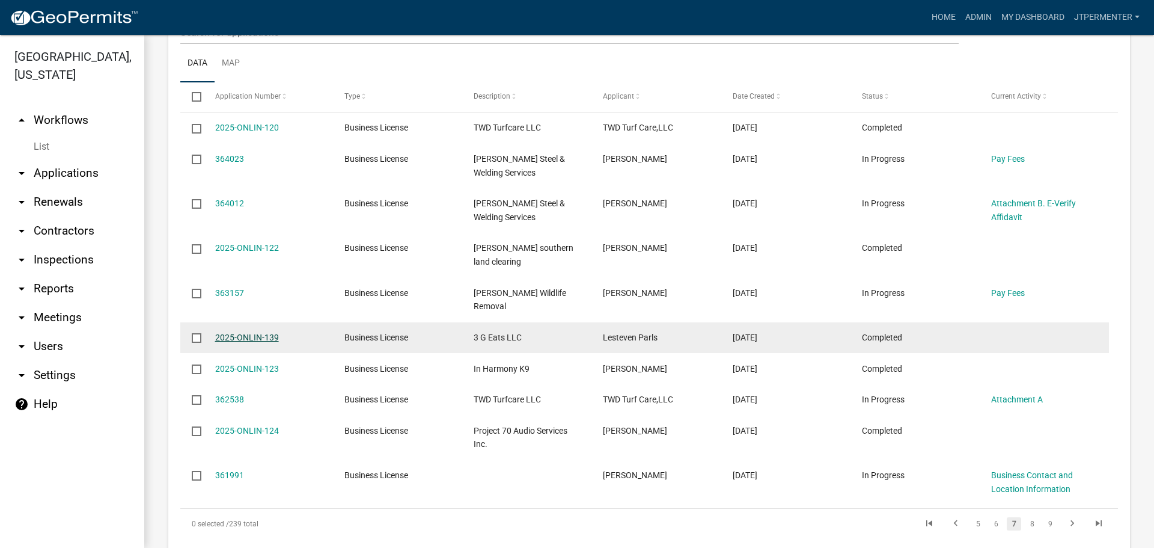
click at [252, 332] on link "2025-ONLIN-139" at bounding box center [247, 337] width 64 height 10
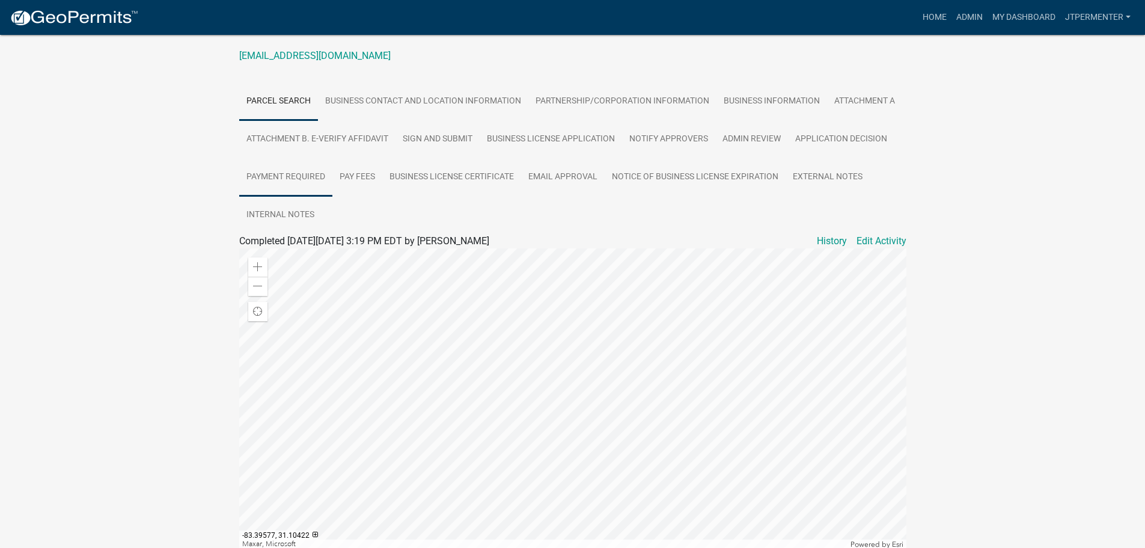
scroll to position [240, 0]
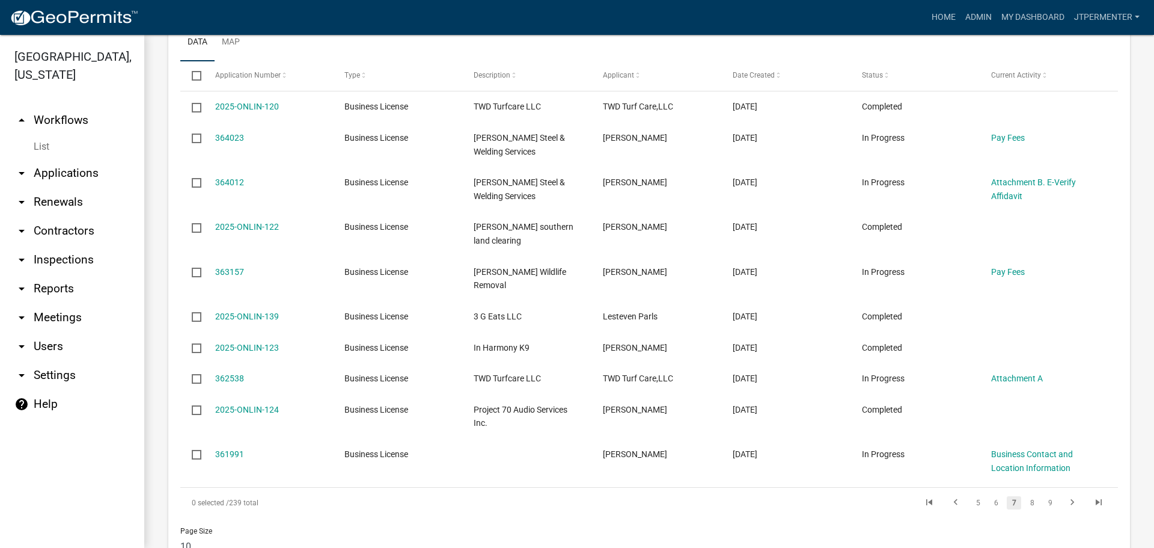
scroll to position [541, 0]
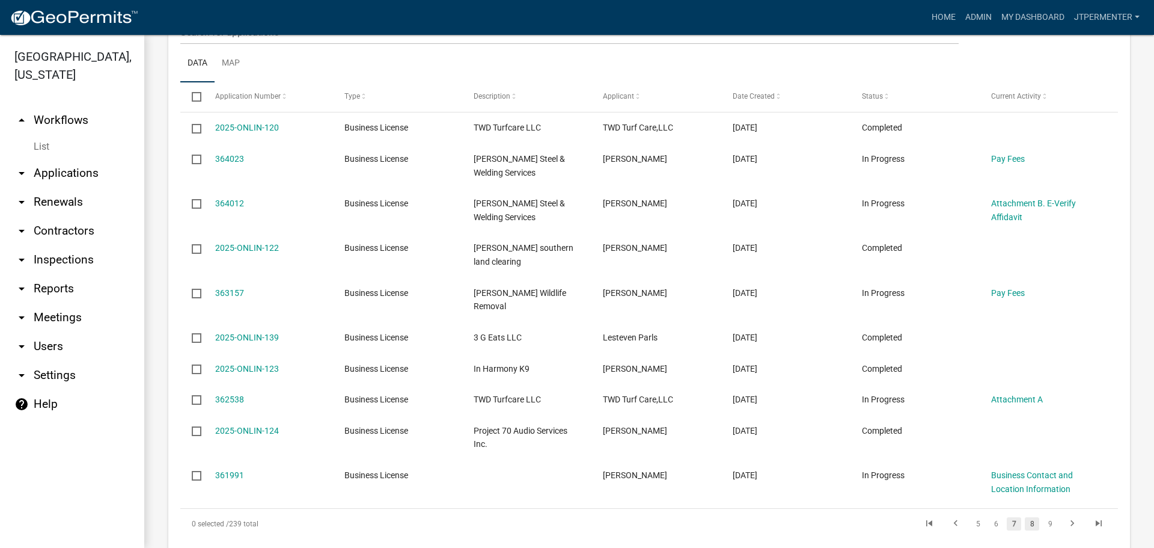
click at [1025, 517] on link "8" at bounding box center [1032, 523] width 14 height 13
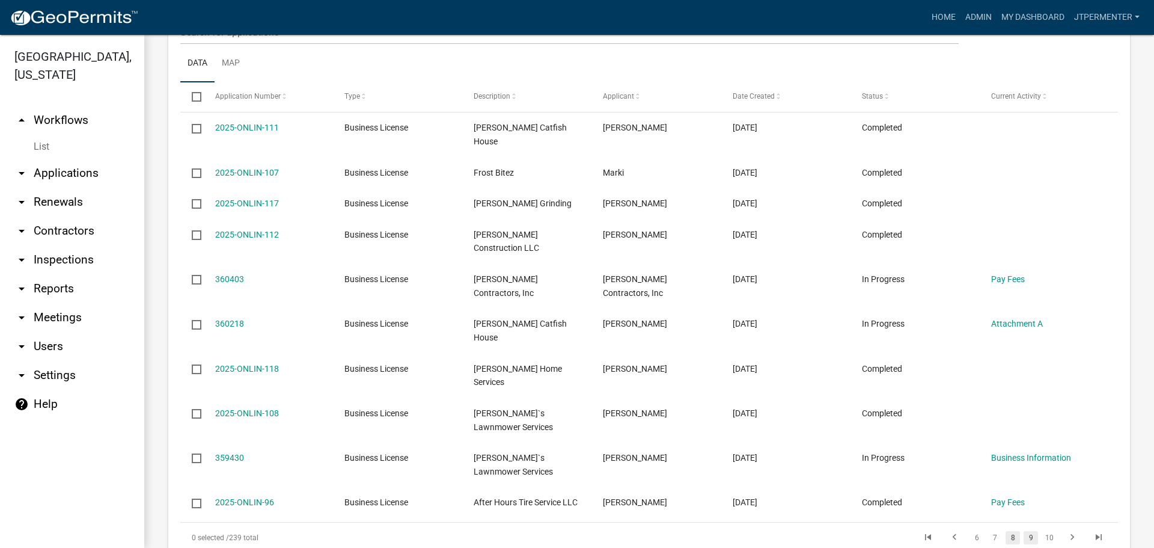
click at [1024, 531] on link "9" at bounding box center [1031, 537] width 14 height 13
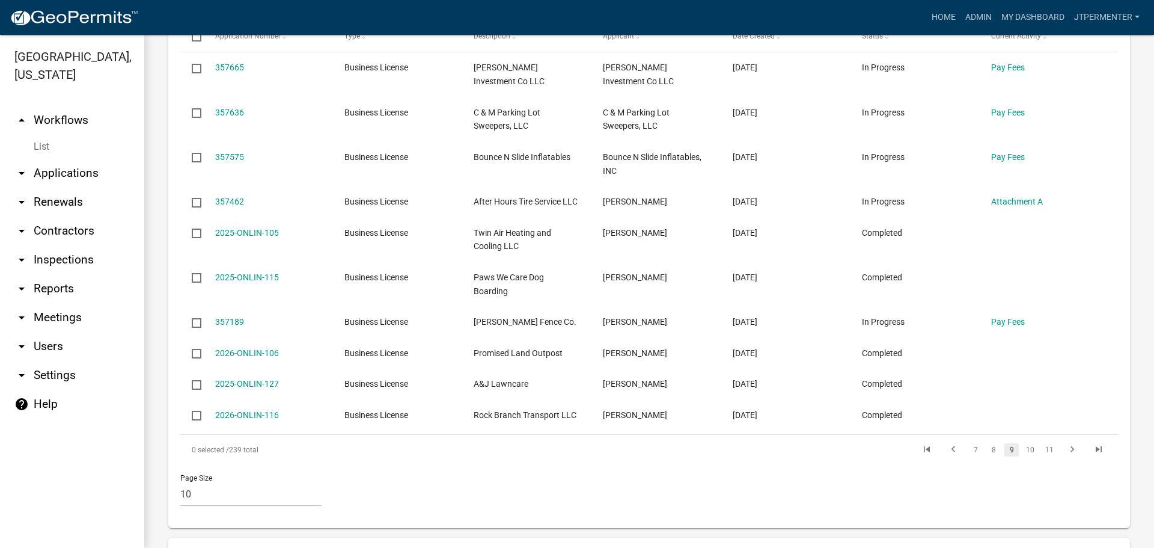
scroll to position [661, 0]
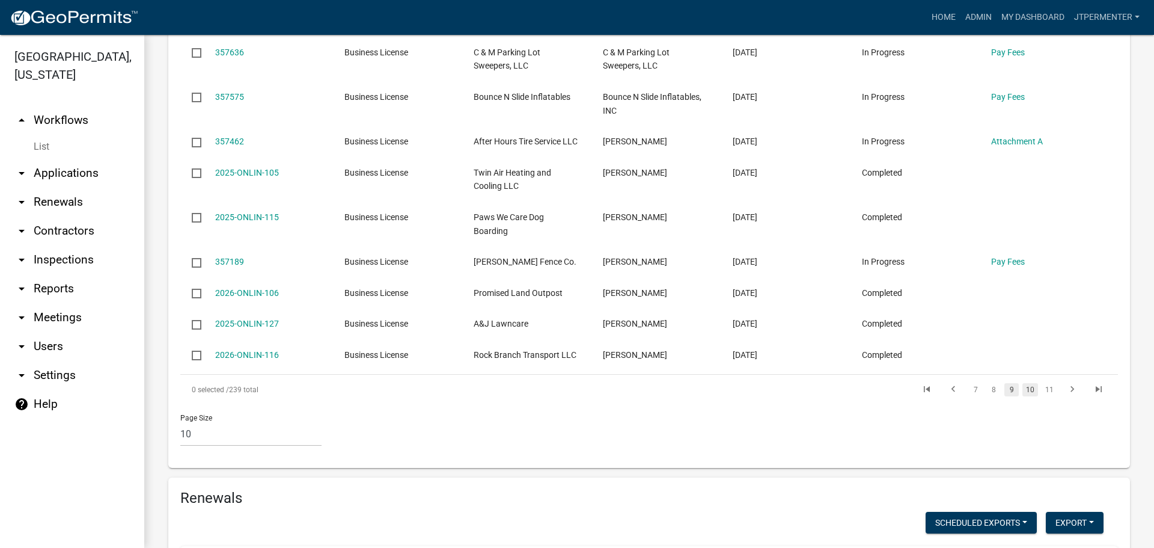
click at [1022, 383] on link "10" at bounding box center [1030, 389] width 16 height 13
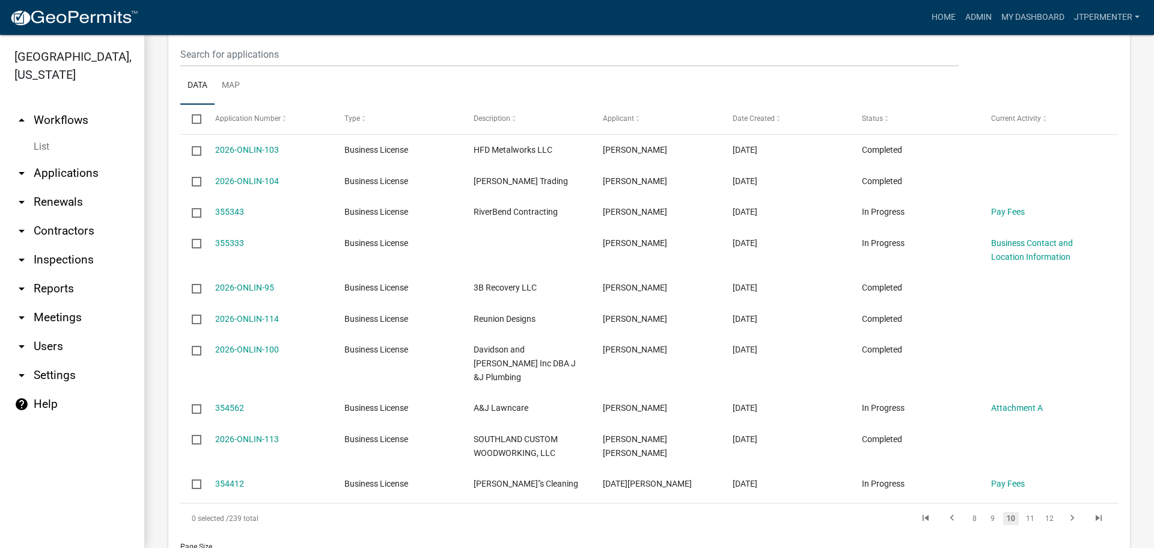
scroll to position [481, 0]
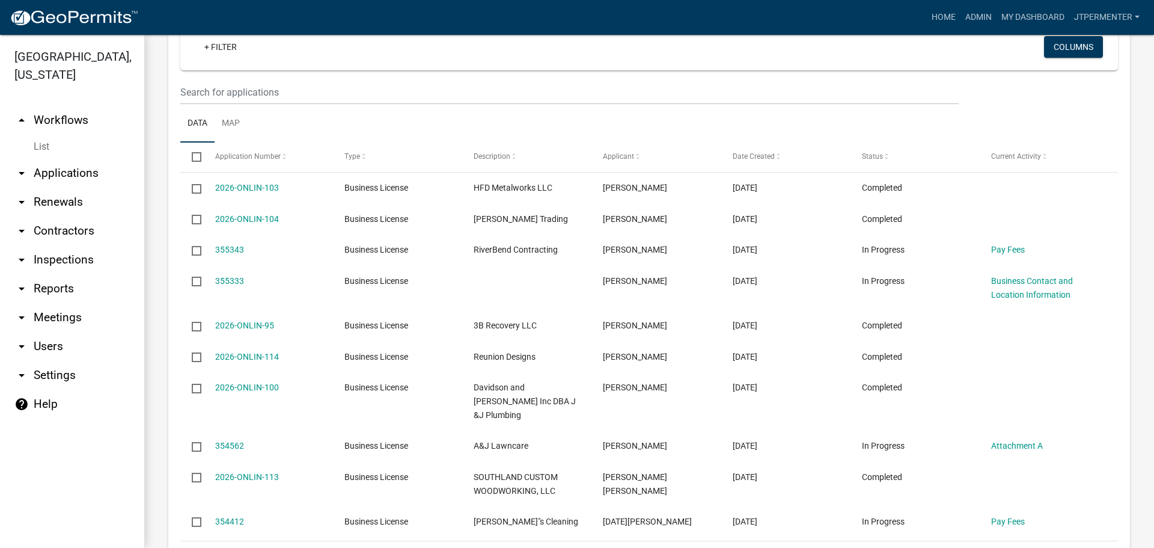
click at [1022, 547] on link "11" at bounding box center [1030, 555] width 16 height 13
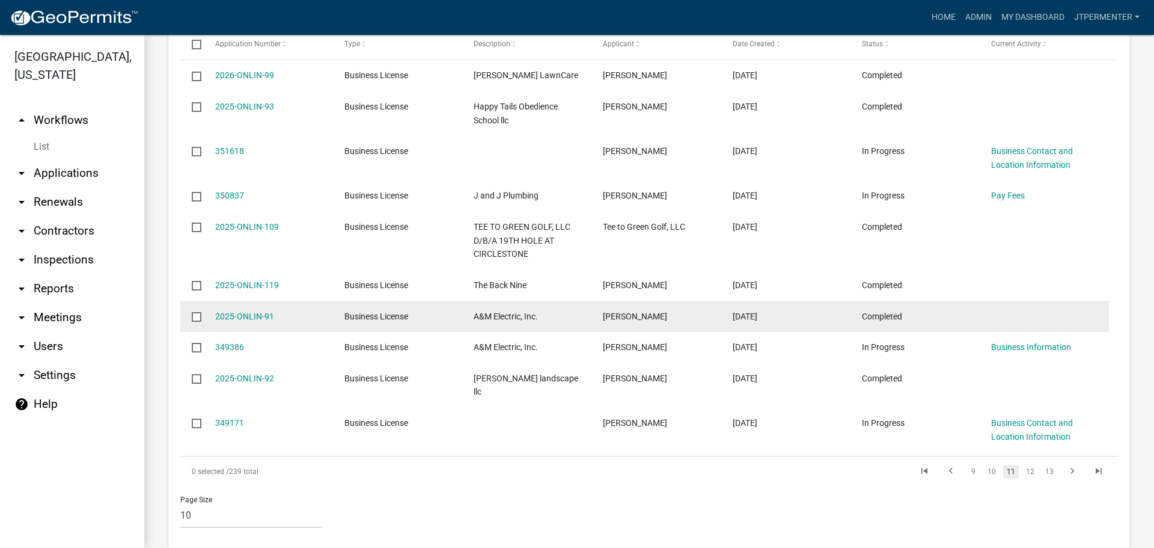
scroll to position [601, 0]
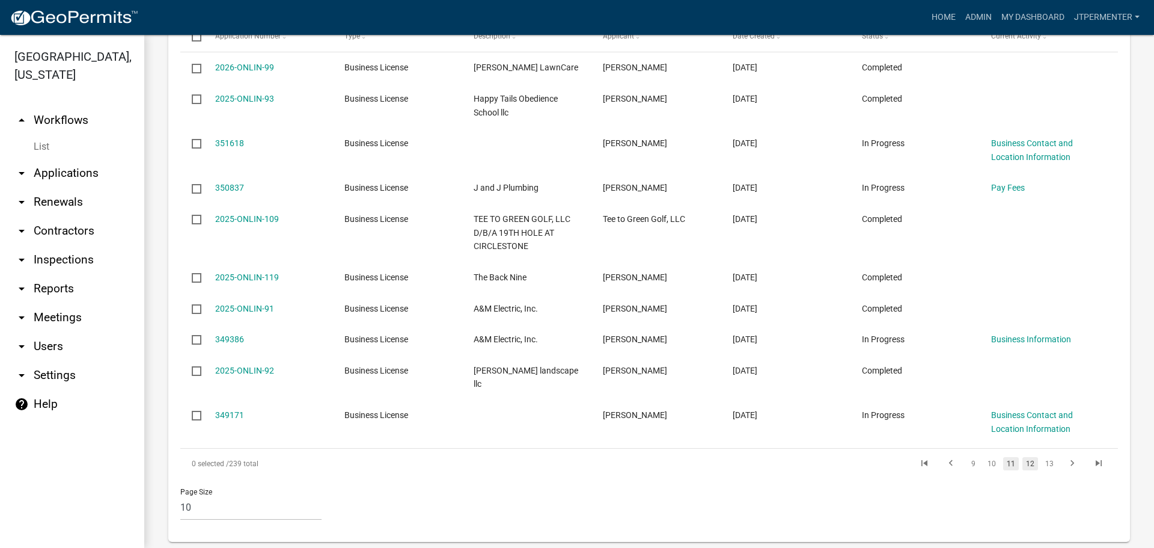
click at [1024, 457] on link "12" at bounding box center [1030, 463] width 16 height 13
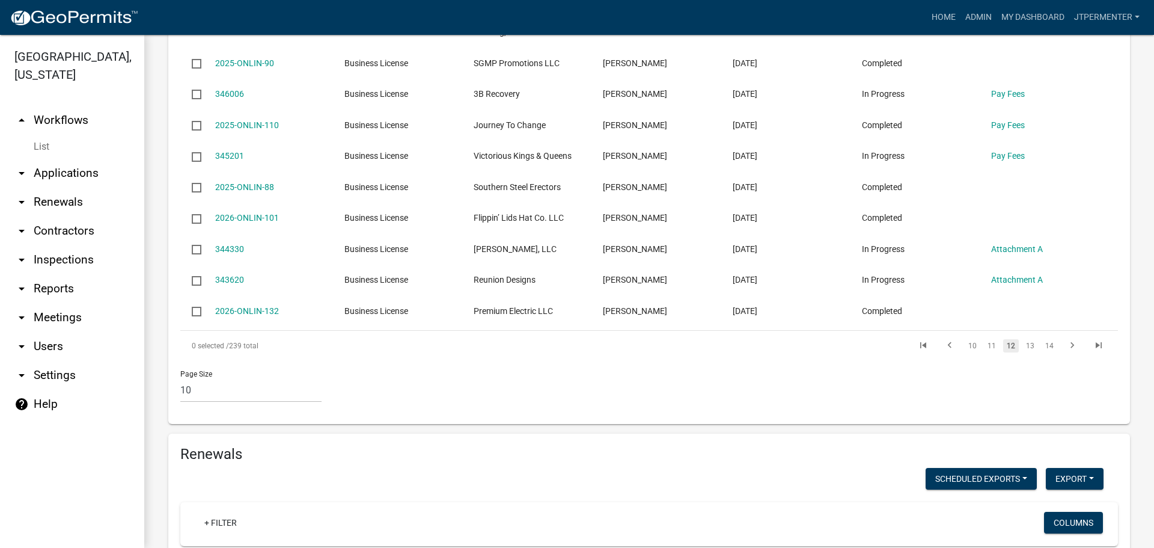
scroll to position [661, 0]
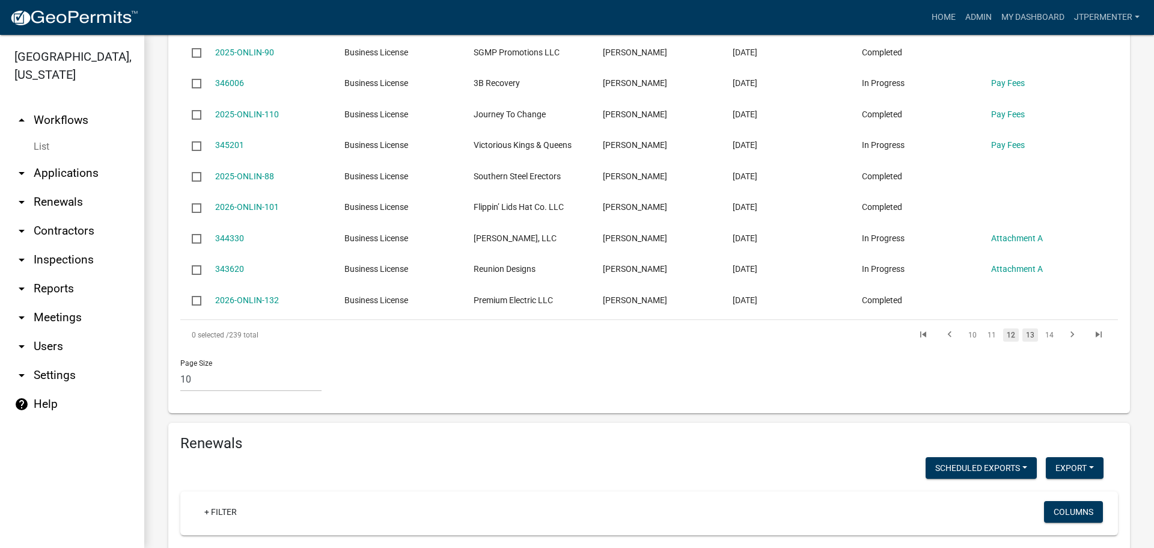
click at [1028, 328] on link "13" at bounding box center [1030, 334] width 16 height 13
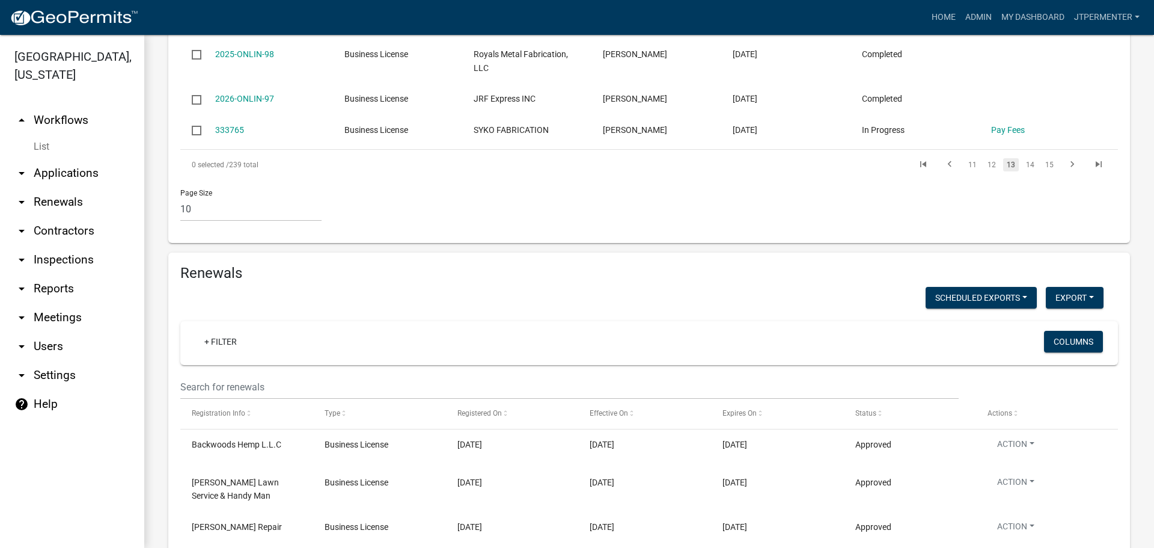
scroll to position [842, 0]
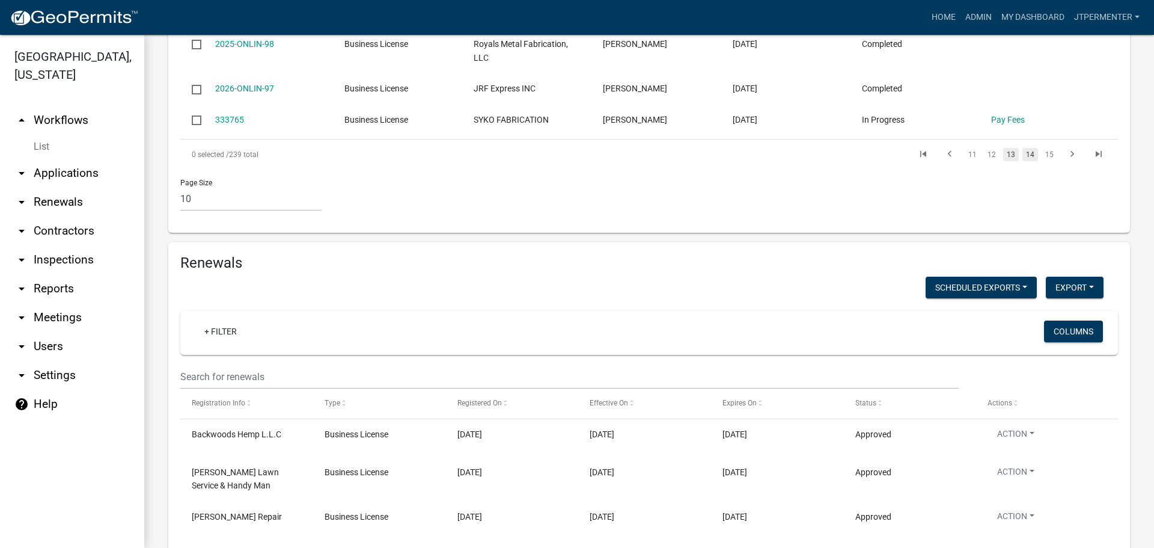
click at [1022, 148] on link "14" at bounding box center [1030, 154] width 16 height 13
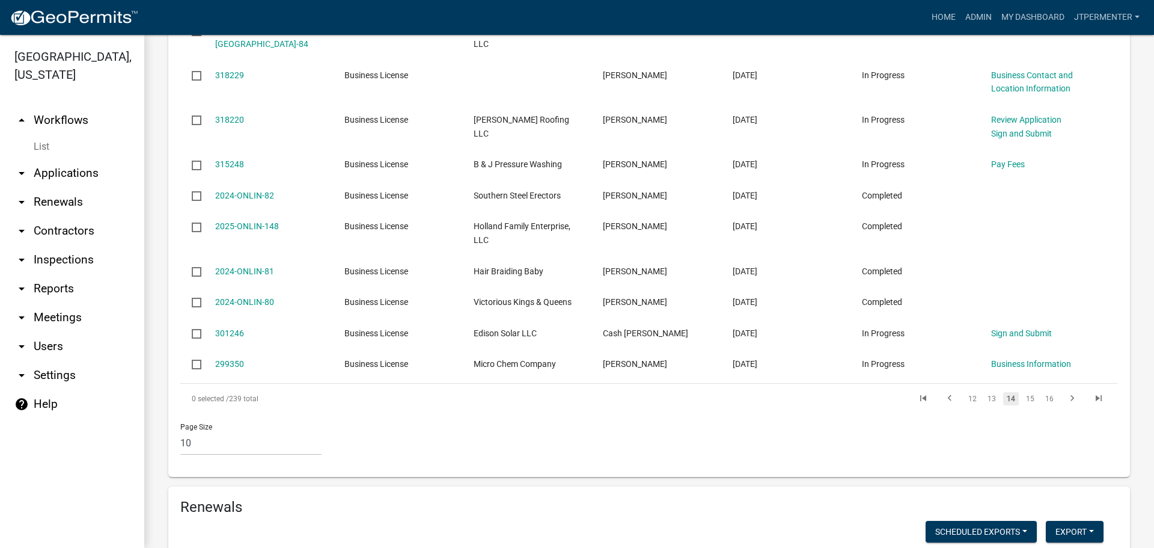
scroll to position [642, 0]
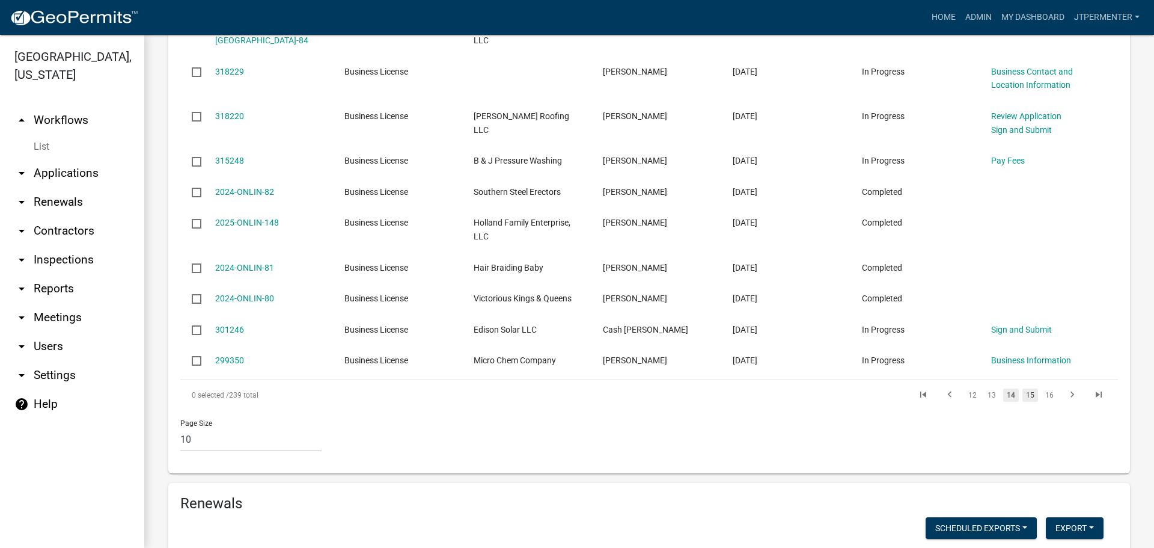
click at [1026, 388] on link "15" at bounding box center [1030, 394] width 16 height 13
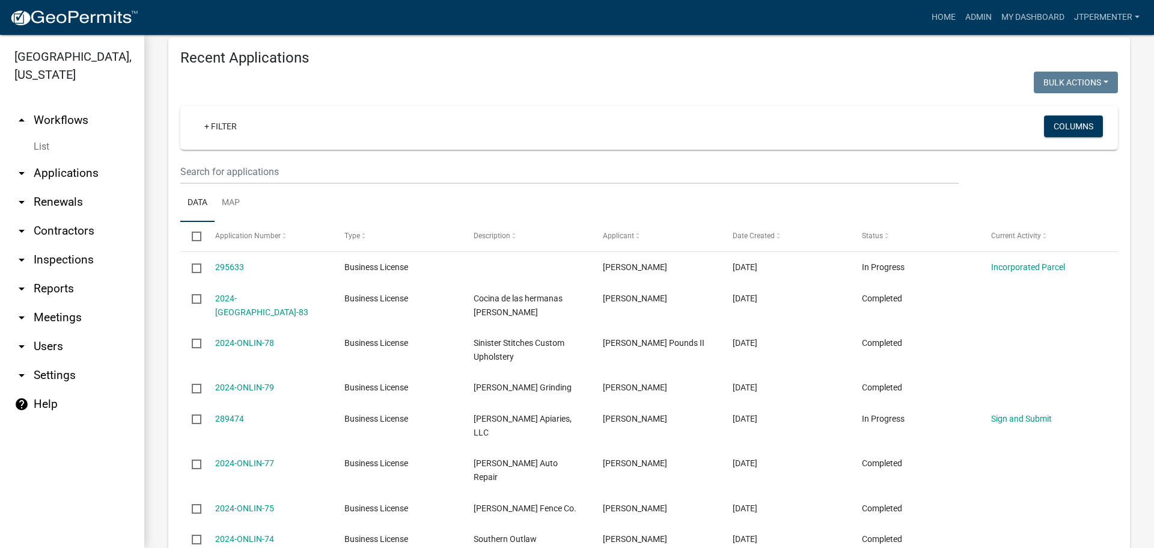
scroll to position [582, 0]
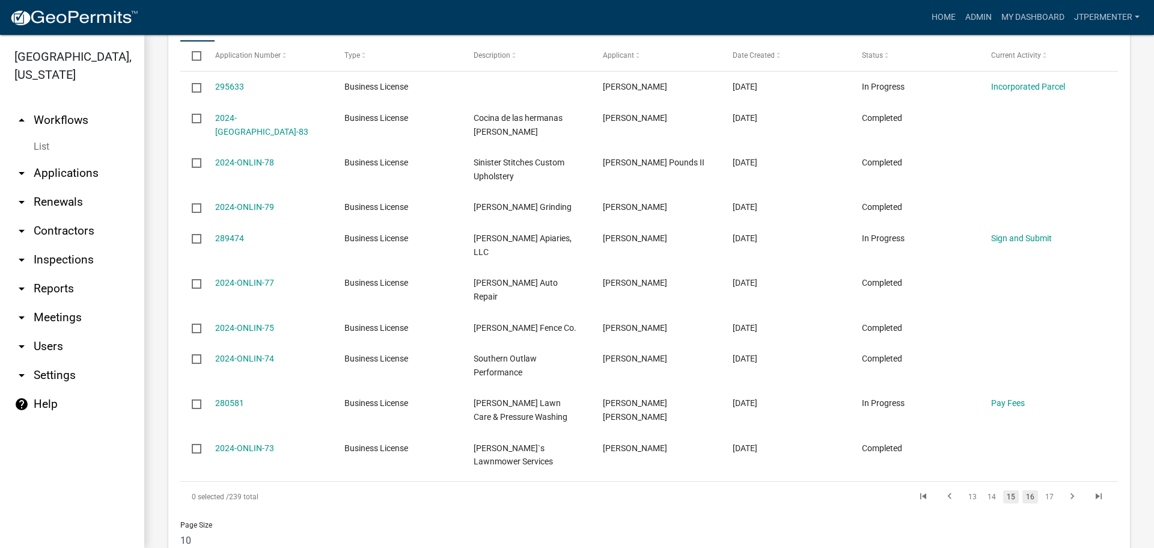
click at [1022, 490] on link "16" at bounding box center [1030, 496] width 16 height 13
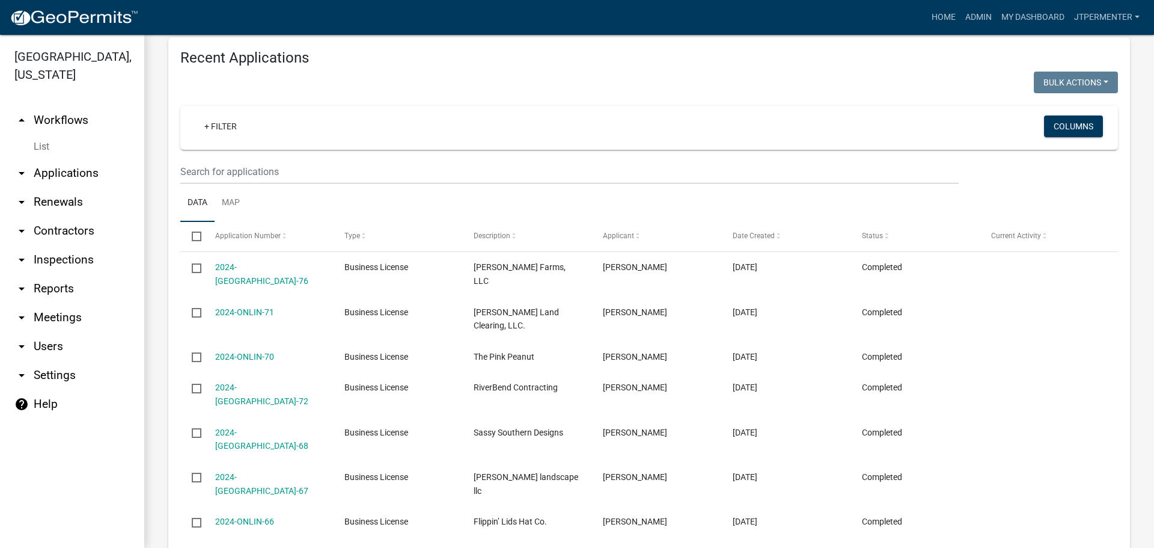
scroll to position [281, 0]
